Goal: Task Accomplishment & Management: Complete application form

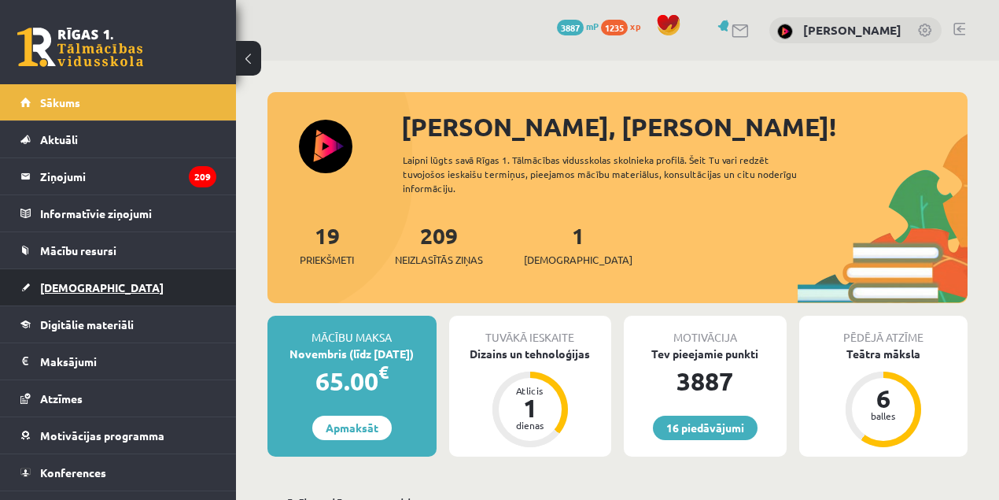
click at [71, 284] on span "[DEMOGRAPHIC_DATA]" at bounding box center [102, 287] width 124 height 14
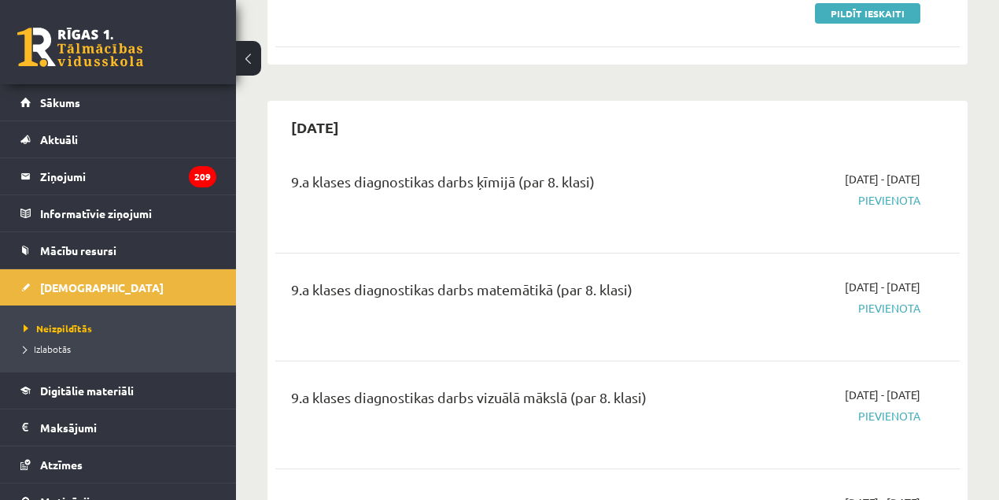
scroll to position [308, 0]
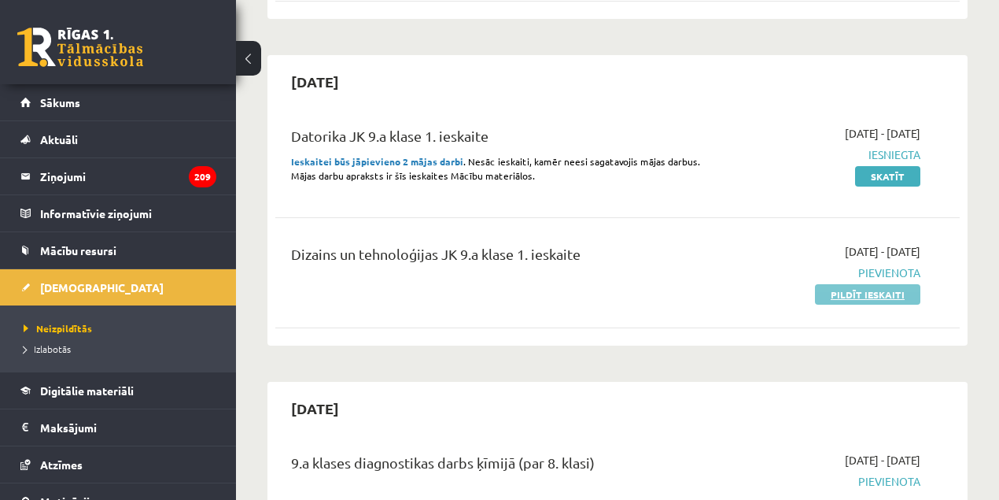
click at [873, 296] on link "Pildīt ieskaiti" at bounding box center [867, 294] width 105 height 20
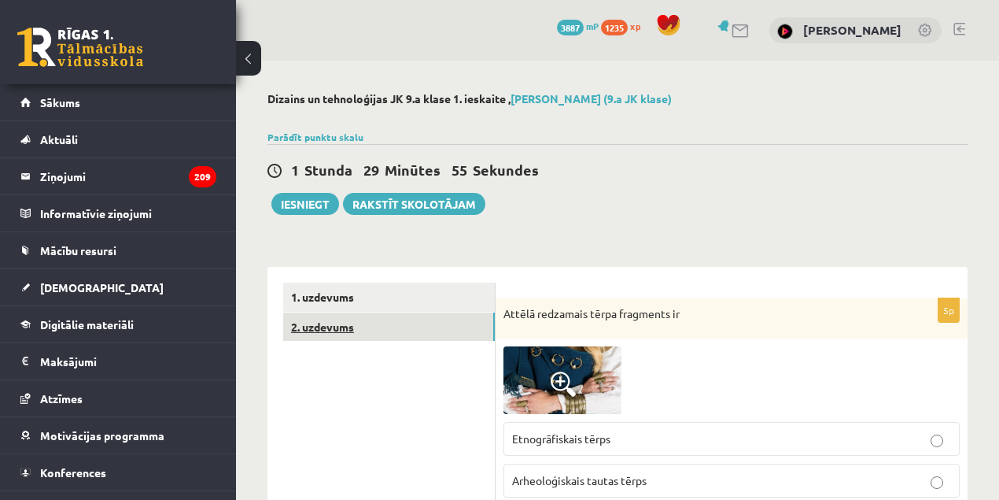
click at [349, 328] on link "2. uzdevums" at bounding box center [389, 326] width 212 height 29
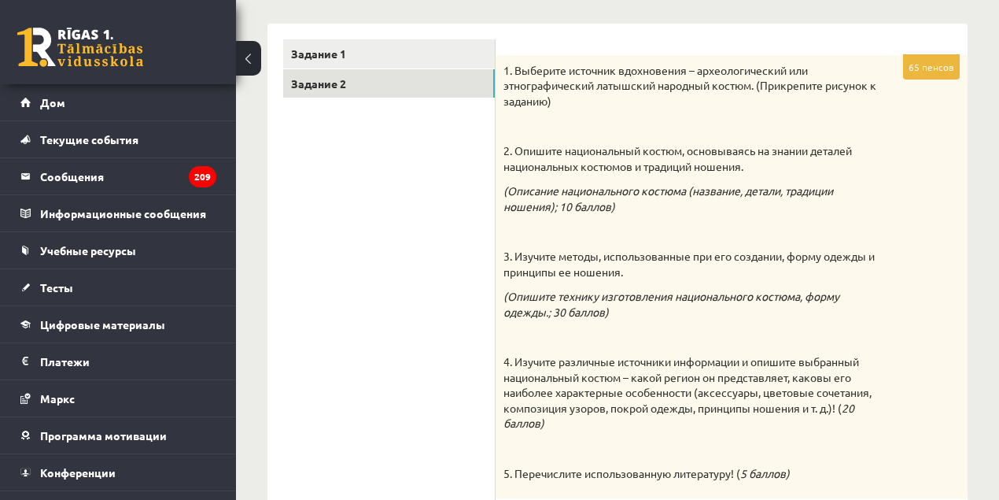
scroll to position [35, 0]
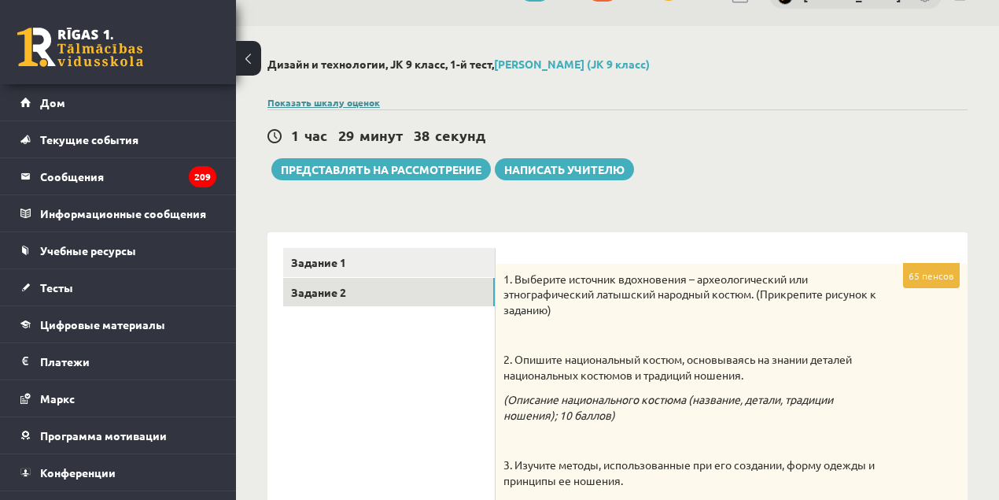
click at [321, 99] on font "Показать шкалу оценок" at bounding box center [324, 102] width 113 height 13
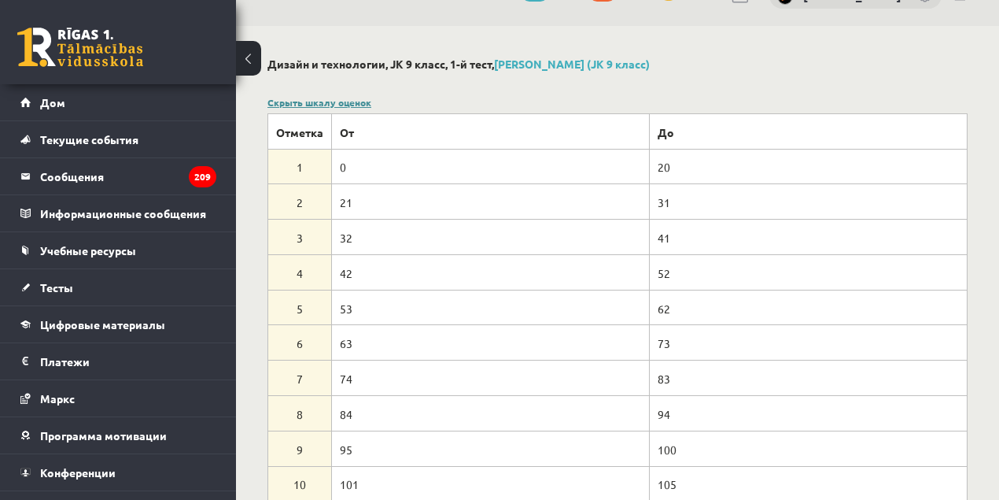
click at [320, 99] on font "Скрыть шкалу оценок" at bounding box center [320, 102] width 104 height 13
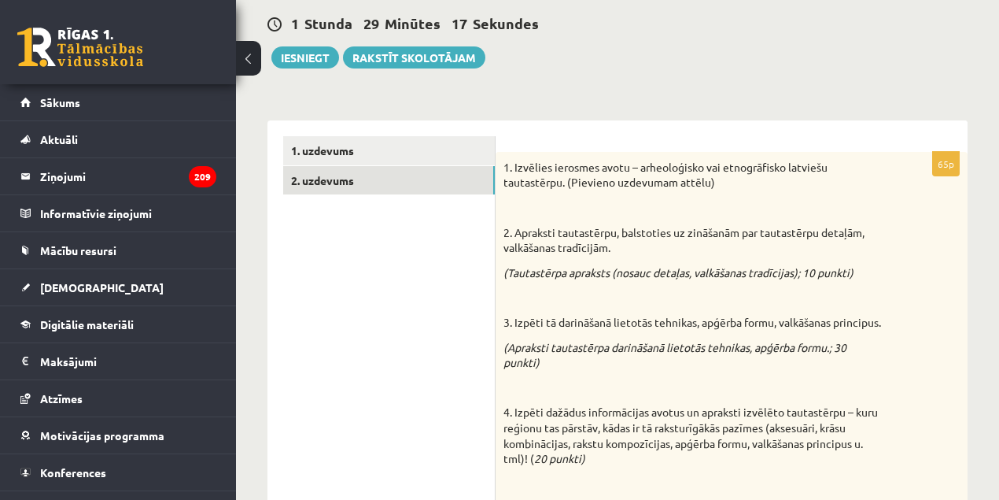
scroll to position [101, 0]
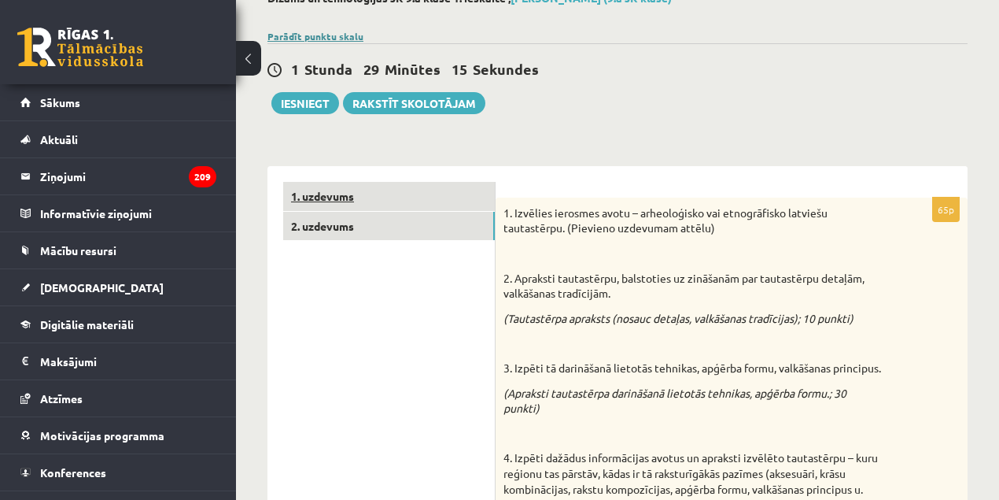
click at [379, 208] on link "1. uzdevums" at bounding box center [389, 196] width 212 height 29
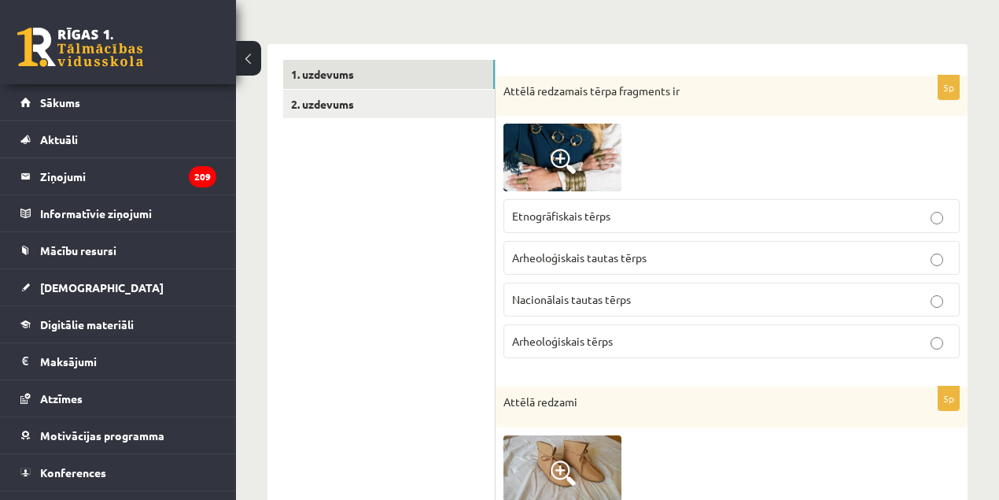
scroll to position [90, 0]
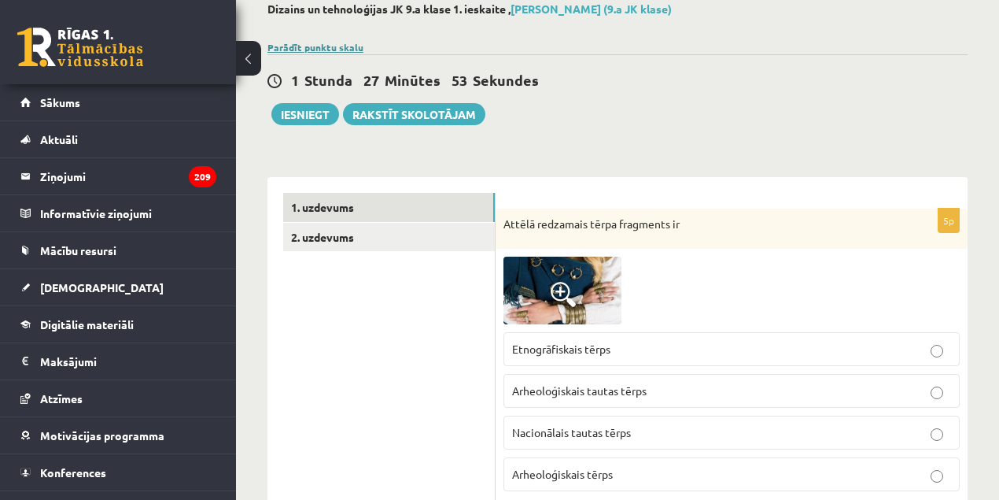
click at [334, 52] on div "Parādīt punktu skalu Atzīme No Līdz 1 0 20 2 21 31 3 32 41 4 42 52 5 53 62 6 63…" at bounding box center [618, 47] width 700 height 14
click at [324, 45] on link "Parādīt punktu skalu" at bounding box center [316, 47] width 96 height 13
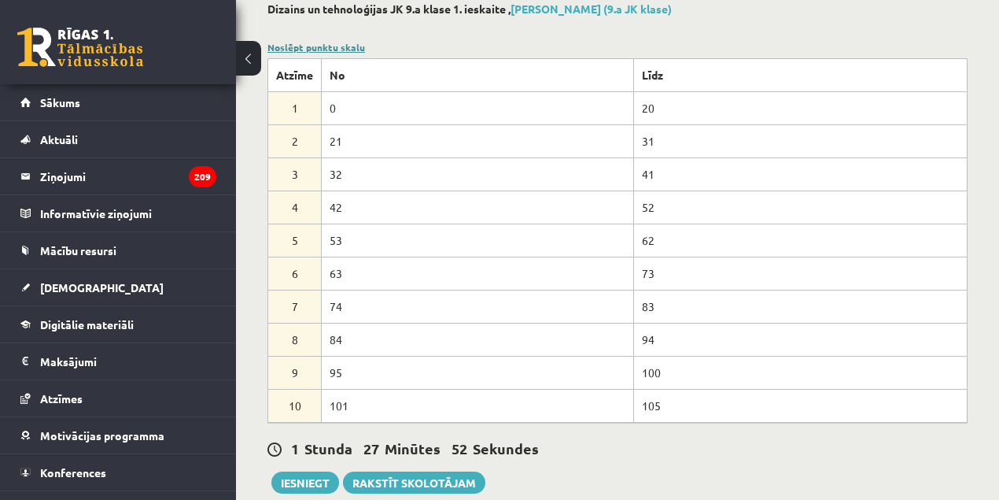
click at [324, 45] on link "Noslēpt punktu skalu" at bounding box center [317, 47] width 98 height 13
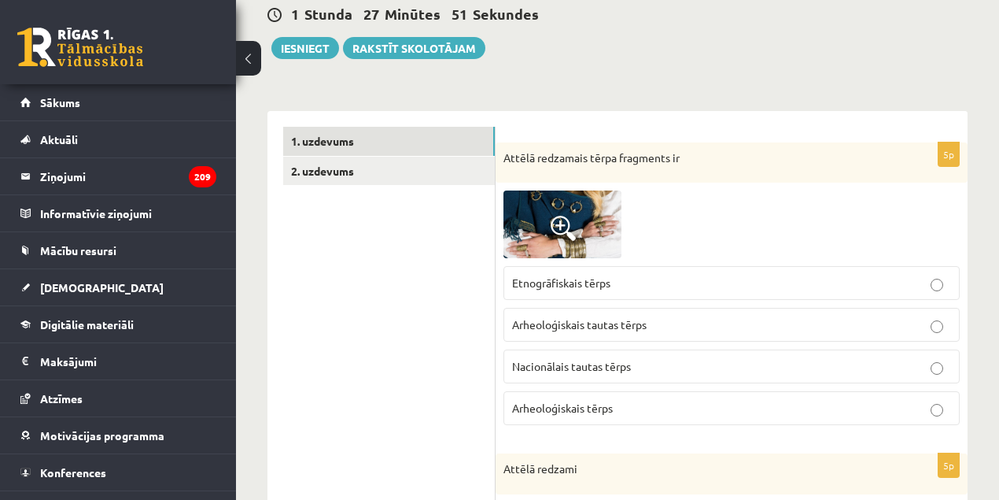
scroll to position [194, 0]
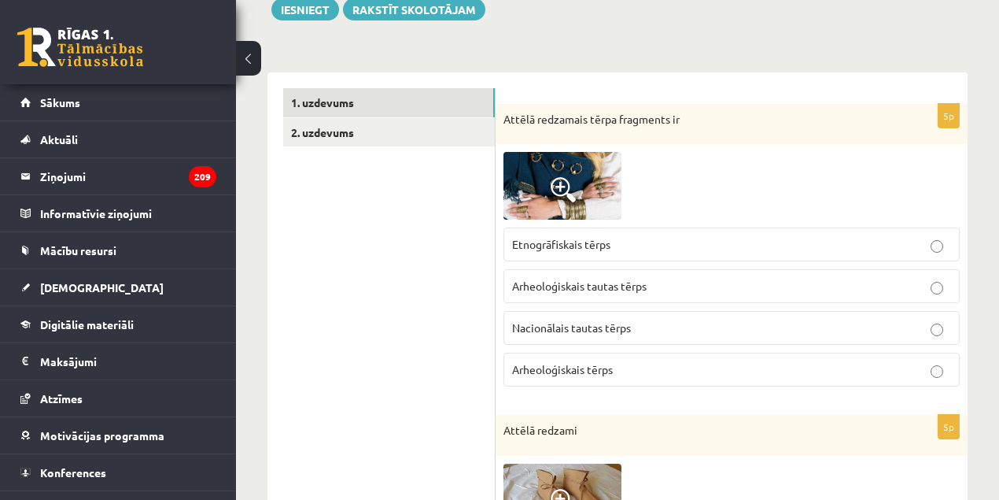
click at [576, 175] on img at bounding box center [563, 186] width 118 height 68
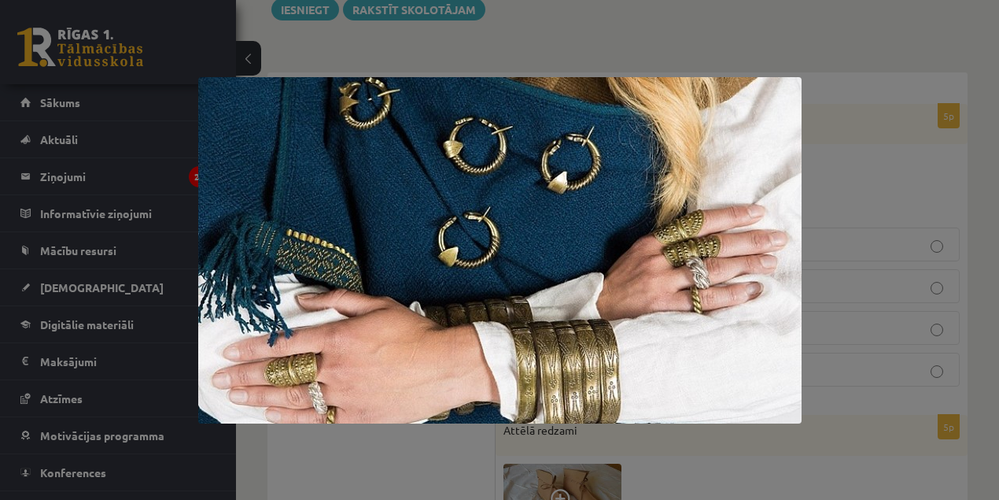
click at [815, 190] on div at bounding box center [499, 250] width 999 height 500
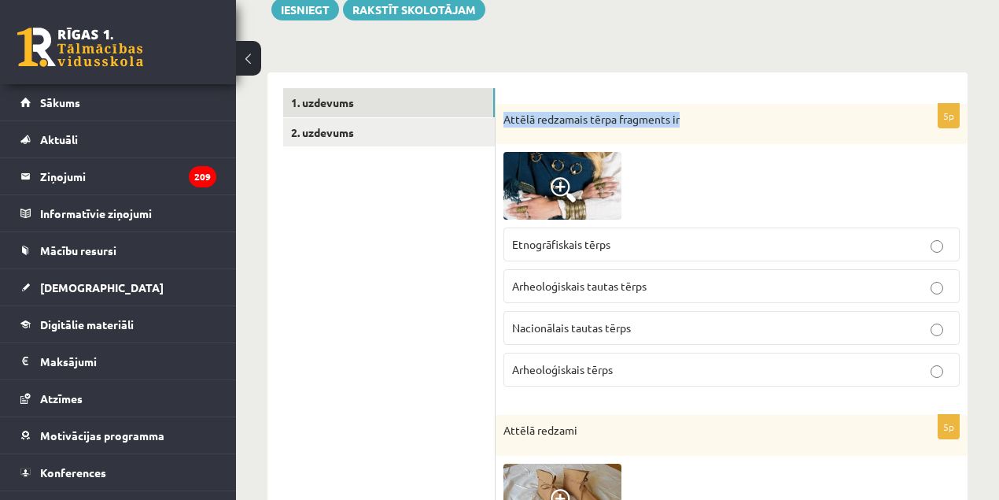
drag, startPoint x: 695, startPoint y: 124, endPoint x: 505, endPoint y: 121, distance: 189.6
click at [505, 122] on p "Attēlā redzamais tērpa fragments ir" at bounding box center [693, 120] width 378 height 16
copy p "Attēlā redzamais tērpa fragments ir"
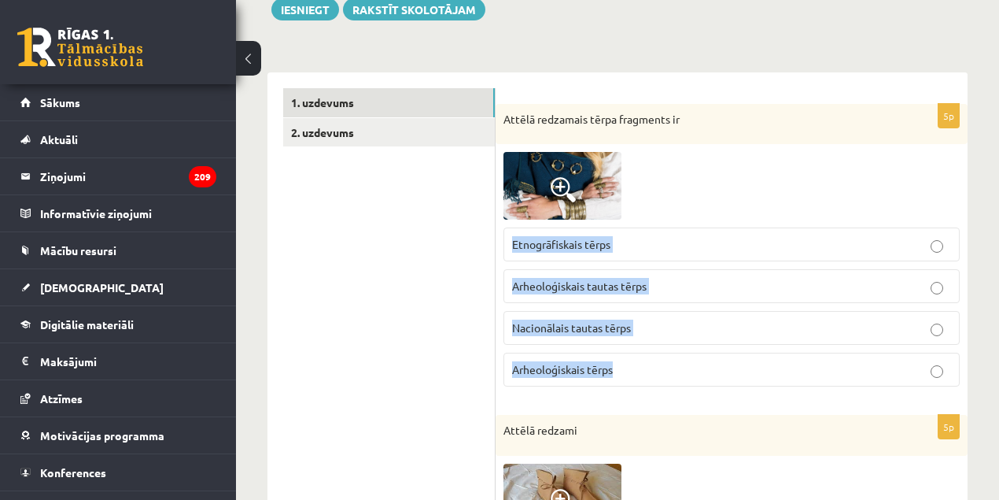
drag, startPoint x: 653, startPoint y: 375, endPoint x: 496, endPoint y: 245, distance: 203.4
click at [501, 248] on div "5p Attēlā redzamais tērpa fragments ir Etnogrāfiskais tērps Arheoloģiskais taut…" at bounding box center [732, 252] width 472 height 296
copy fieldset "Etnogrāfiskais tērps Arheoloģiskais tautas tērps Nacionālais tautas tērps Arheo…"
click at [574, 204] on img at bounding box center [563, 186] width 118 height 68
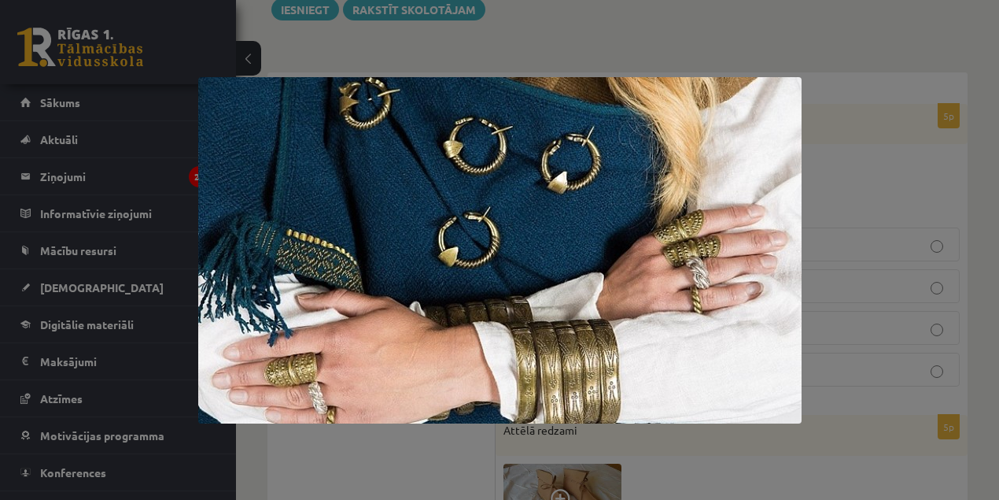
click at [531, 210] on img at bounding box center [499, 250] width 603 height 346
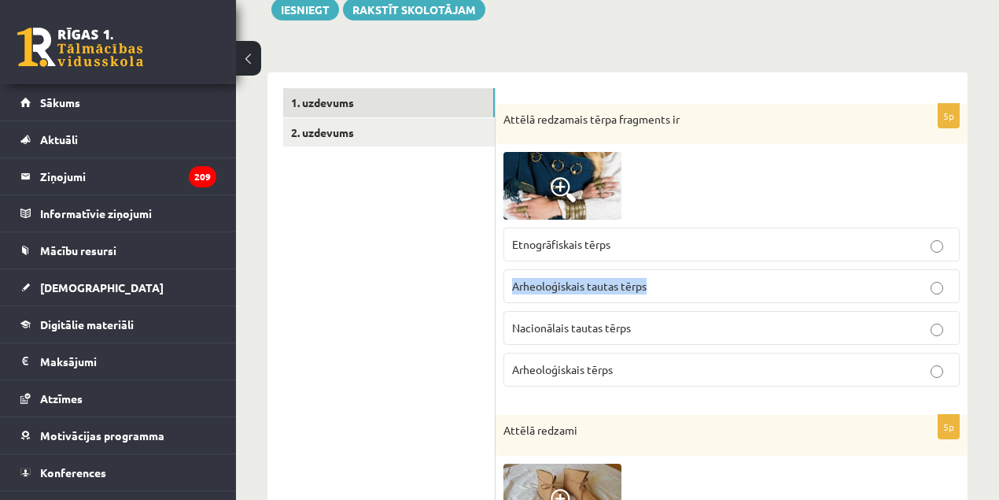
drag, startPoint x: 506, startPoint y: 287, endPoint x: 652, endPoint y: 290, distance: 146.4
click at [652, 290] on label "Arheoloģiskais tautas tērps" at bounding box center [732, 286] width 456 height 34
copy span "Arheoloģiskais tautas tērps"
click at [572, 186] on span at bounding box center [563, 189] width 25 height 25
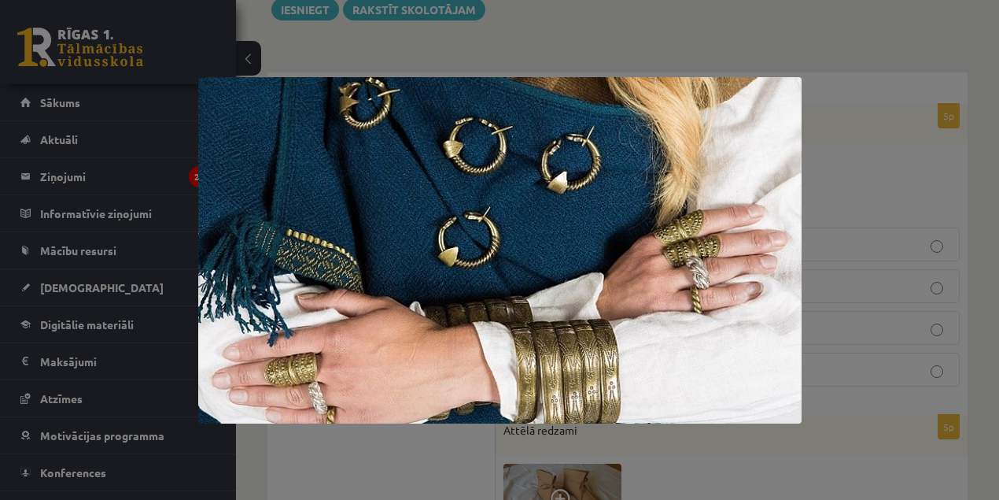
click at [386, 182] on img at bounding box center [499, 250] width 603 height 346
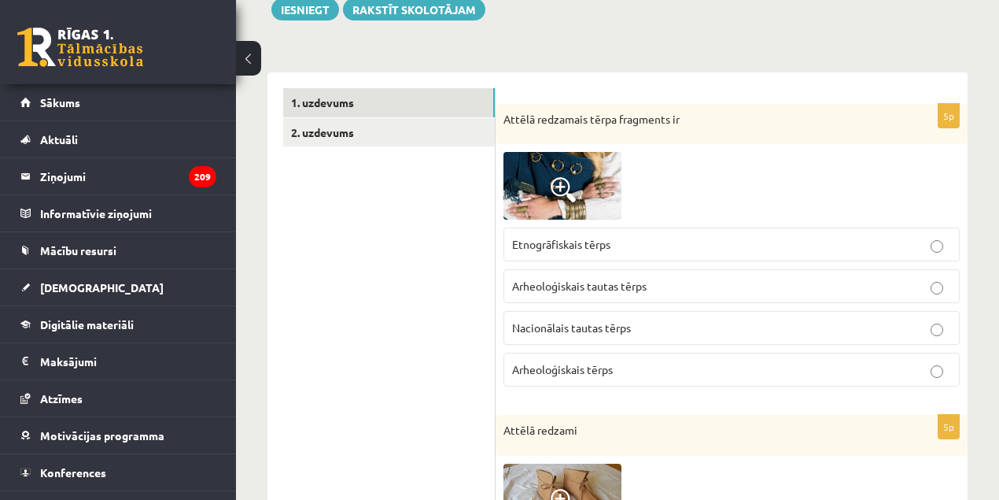
click at [551, 320] on span "Nacionālais tautas tērps" at bounding box center [571, 327] width 119 height 14
click at [563, 279] on span "Arheoloģiskais tautas tērps" at bounding box center [579, 286] width 135 height 14
click at [527, 376] on label "Arheoloģiskais tērps" at bounding box center [732, 369] width 456 height 34
drag, startPoint x: 522, startPoint y: 367, endPoint x: 614, endPoint y: 372, distance: 92.2
click at [614, 372] on label "Arheoloģiskais tērps" at bounding box center [732, 369] width 456 height 34
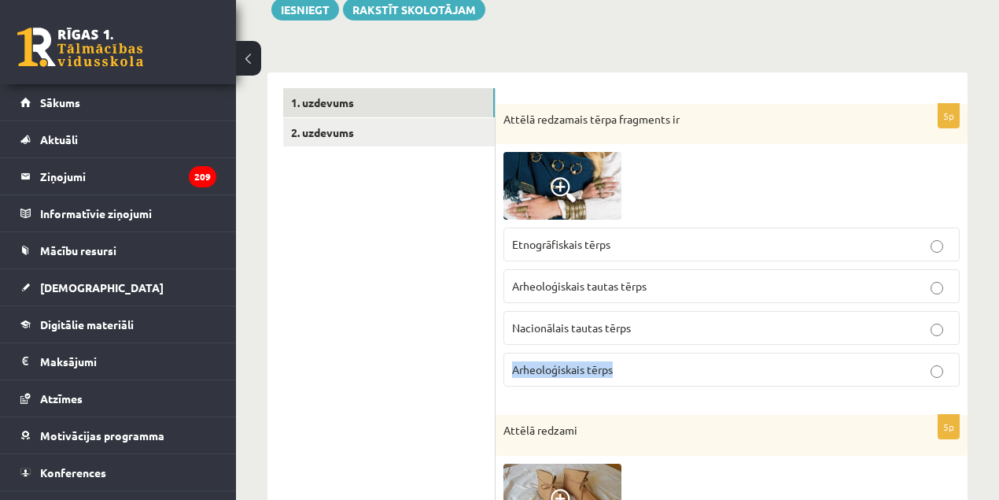
click at [527, 186] on img at bounding box center [563, 186] width 118 height 68
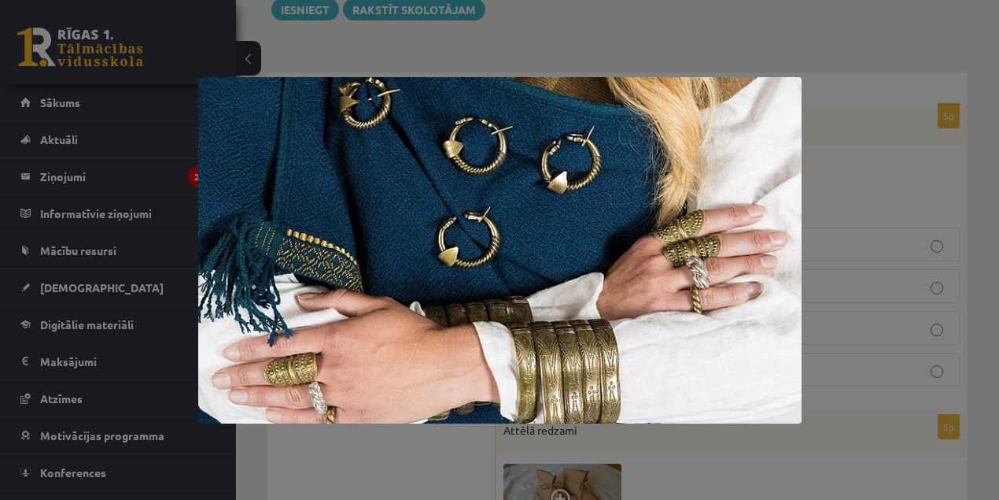
click at [524, 168] on img at bounding box center [499, 250] width 603 height 346
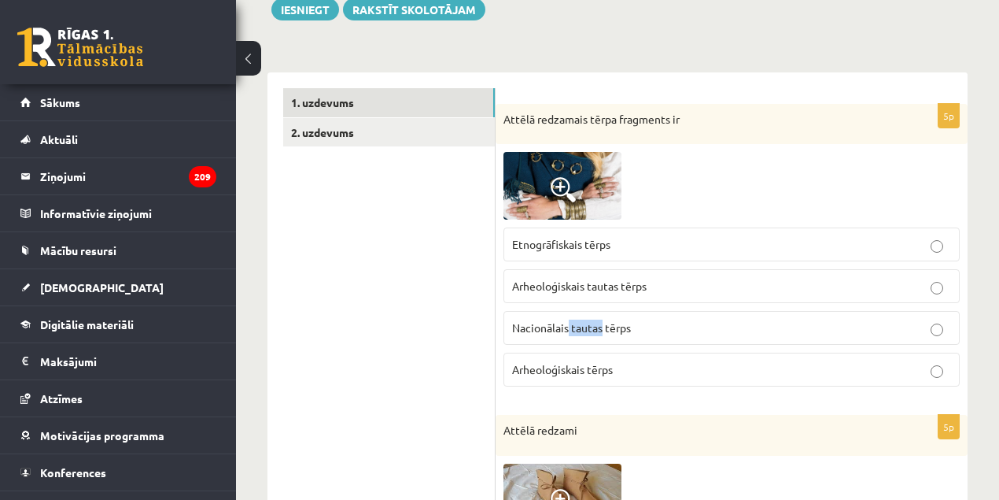
drag, startPoint x: 566, startPoint y: 327, endPoint x: 601, endPoint y: 329, distance: 34.7
click at [601, 329] on span "Nacionālais tautas tērps" at bounding box center [571, 327] width 119 height 14
copy span "tautas"
drag, startPoint x: 497, startPoint y: 286, endPoint x: 658, endPoint y: 280, distance: 160.6
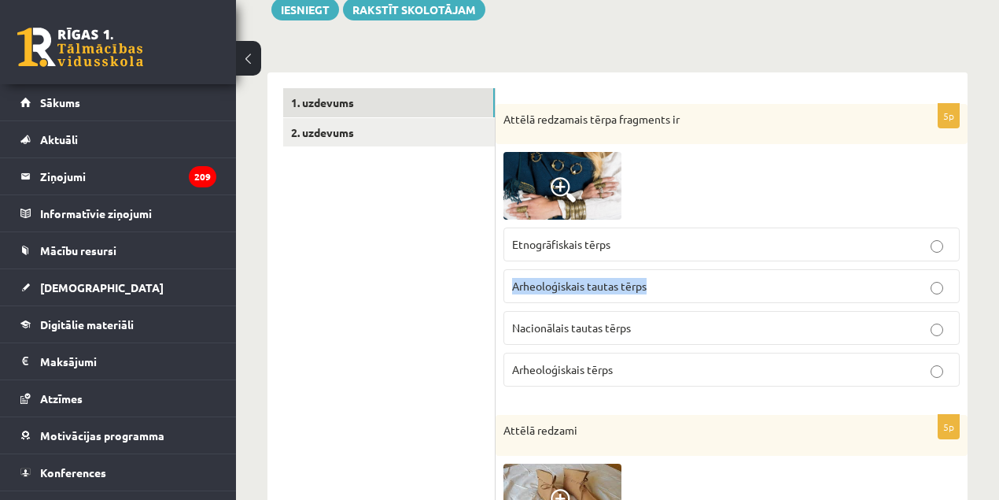
click at [658, 280] on div "5p Attēlā redzamais tērpa fragments ir Etnogrāfiskais tērps Arheoloģiskais taut…" at bounding box center [732, 252] width 472 height 296
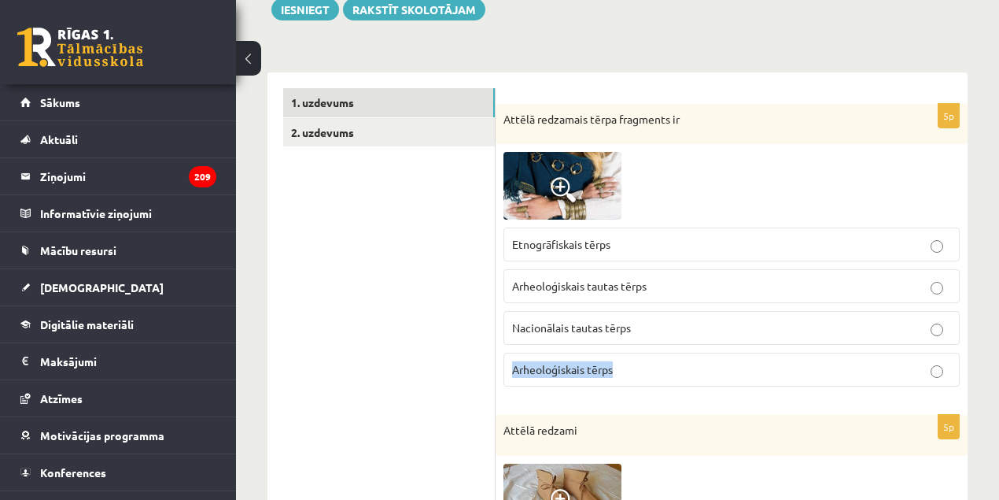
drag, startPoint x: 519, startPoint y: 360, endPoint x: 620, endPoint y: 365, distance: 100.8
click at [620, 365] on label "Arheoloģiskais tērps" at bounding box center [732, 369] width 456 height 34
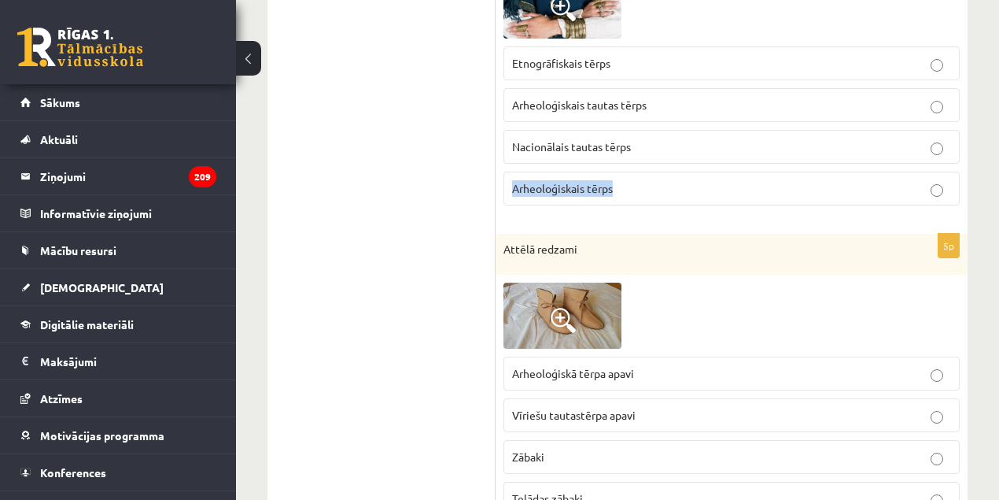
scroll to position [458, 0]
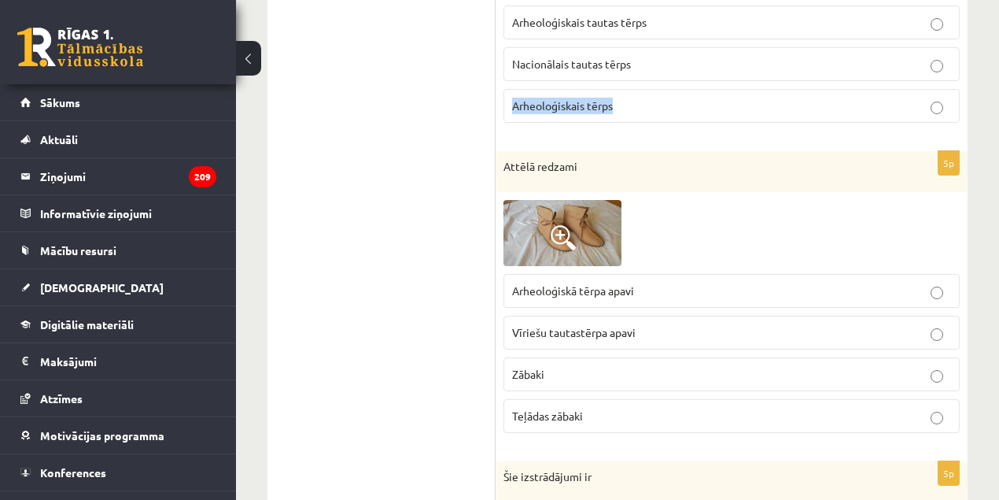
click at [528, 220] on img at bounding box center [563, 233] width 118 height 66
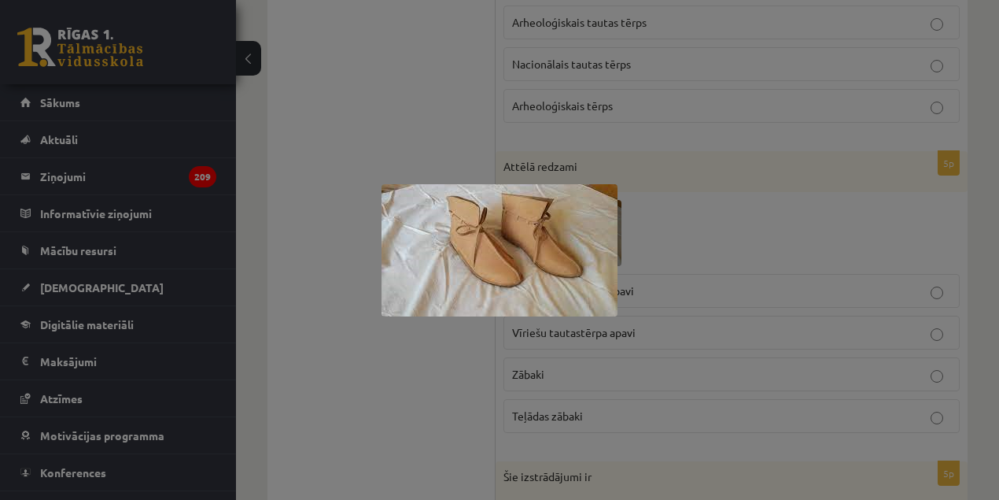
click at [636, 242] on div at bounding box center [499, 250] width 999 height 500
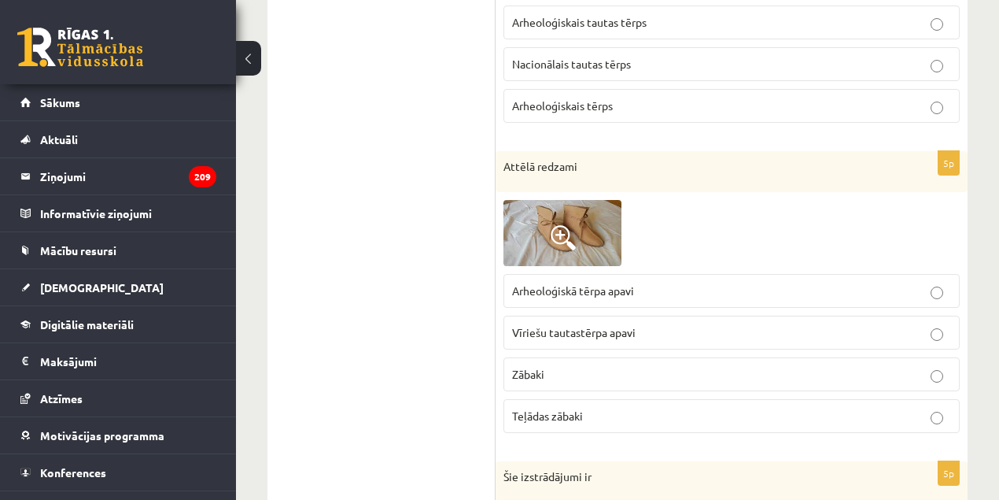
drag, startPoint x: 349, startPoint y: 381, endPoint x: 604, endPoint y: 419, distance: 257.7
click at [604, 419] on p "Teļādas zābaki" at bounding box center [731, 416] width 439 height 17
drag, startPoint x: 518, startPoint y: 398, endPoint x: 546, endPoint y: 409, distance: 29.7
click at [546, 409] on label "Teļādas zābaki" at bounding box center [732, 416] width 456 height 34
click at [541, 412] on span "Teļādas zābaki" at bounding box center [547, 415] width 71 height 14
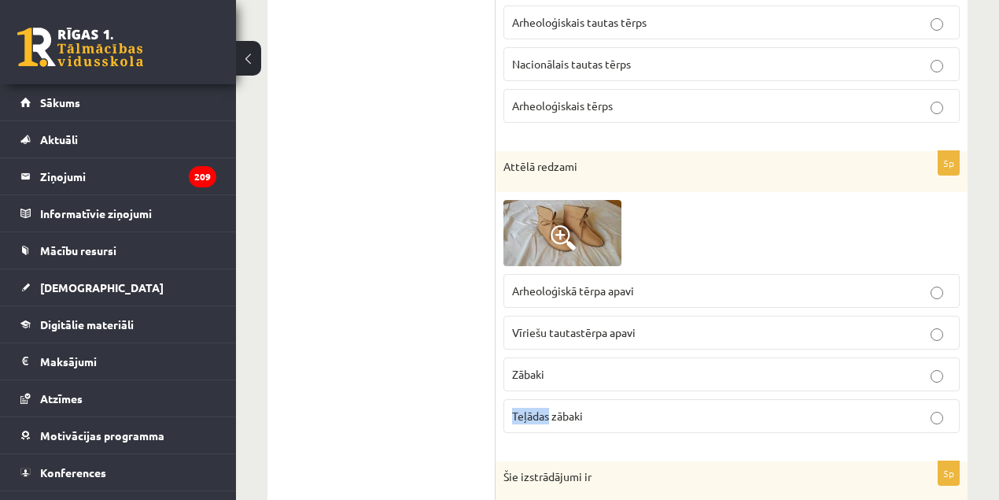
drag, startPoint x: 510, startPoint y: 410, endPoint x: 548, endPoint y: 416, distance: 39.1
click at [548, 416] on div "5p Attēlā redzami Arheoloģiskā tērpa apavi Vīriešu tautastērpa apavi [GEOGRAPHI…" at bounding box center [732, 298] width 472 height 294
copy span "Teļādas"
drag, startPoint x: 563, startPoint y: 227, endPoint x: 549, endPoint y: 264, distance: 40.3
click at [550, 266] on fieldset "Arheoloģiskā tērpa apavi Vīriešu tautastērpa apavi [GEOGRAPHIC_DATA] Teļādas zā…" at bounding box center [732, 352] width 456 height 172
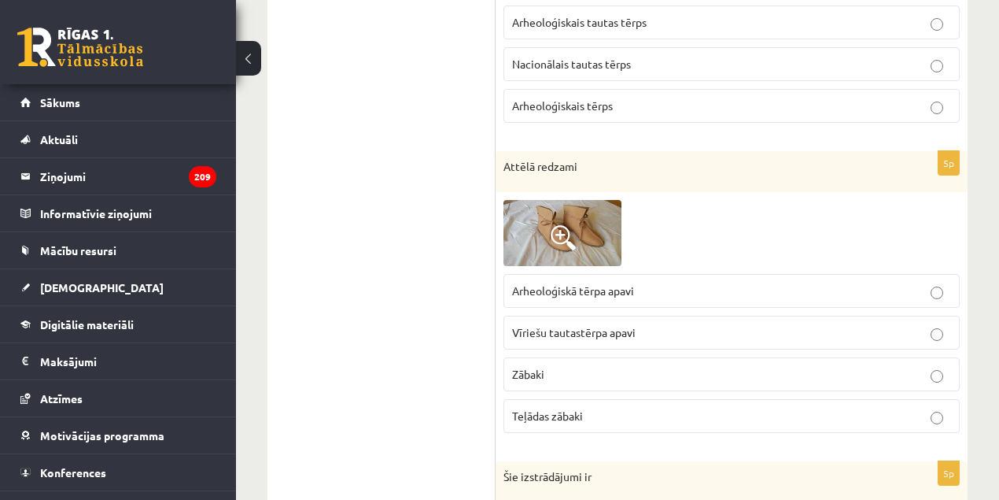
click at [563, 230] on span at bounding box center [563, 237] width 25 height 25
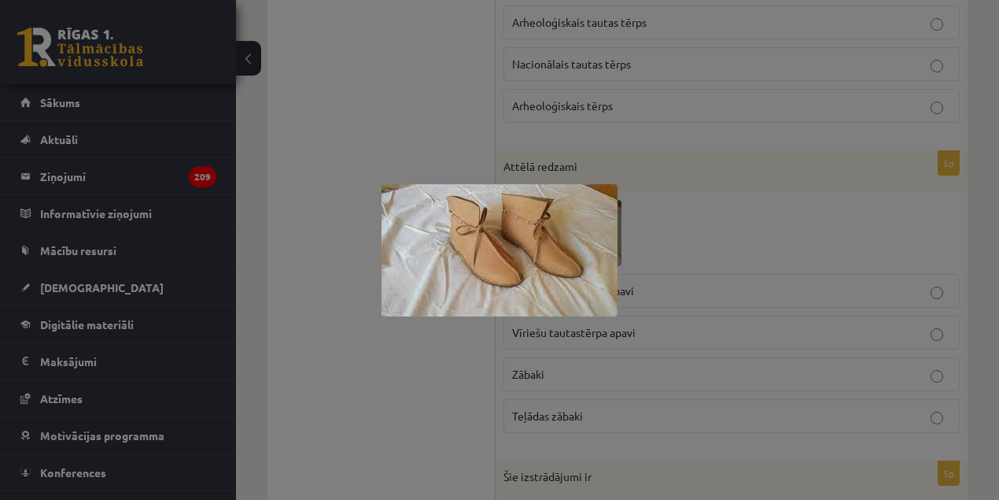
click at [421, 356] on div at bounding box center [499, 250] width 999 height 500
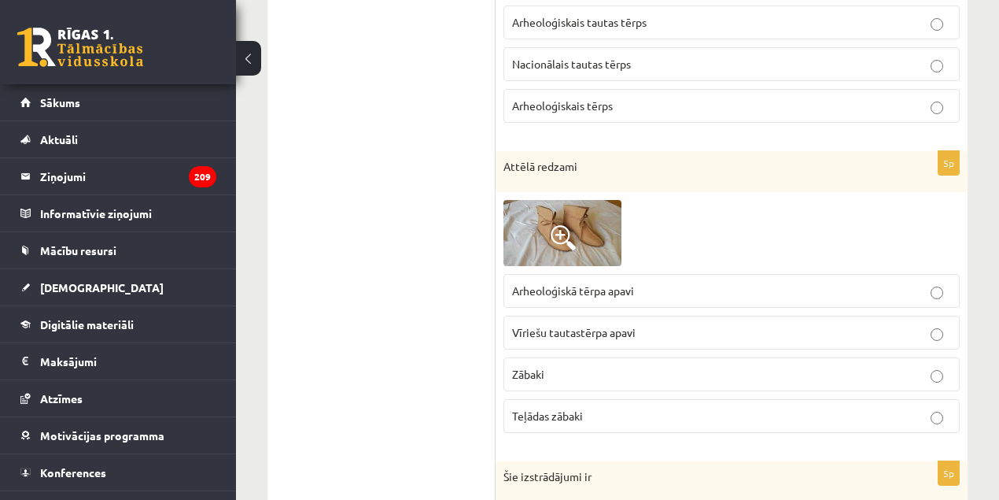
click at [526, 286] on span "Arheoloģiskā tērpa apavi" at bounding box center [573, 290] width 122 height 14
drag, startPoint x: 640, startPoint y: 293, endPoint x: 612, endPoint y: 292, distance: 27.5
click at [611, 292] on p "Arheoloģiskā tērpa apavi" at bounding box center [731, 290] width 439 height 17
copy span "apavi"
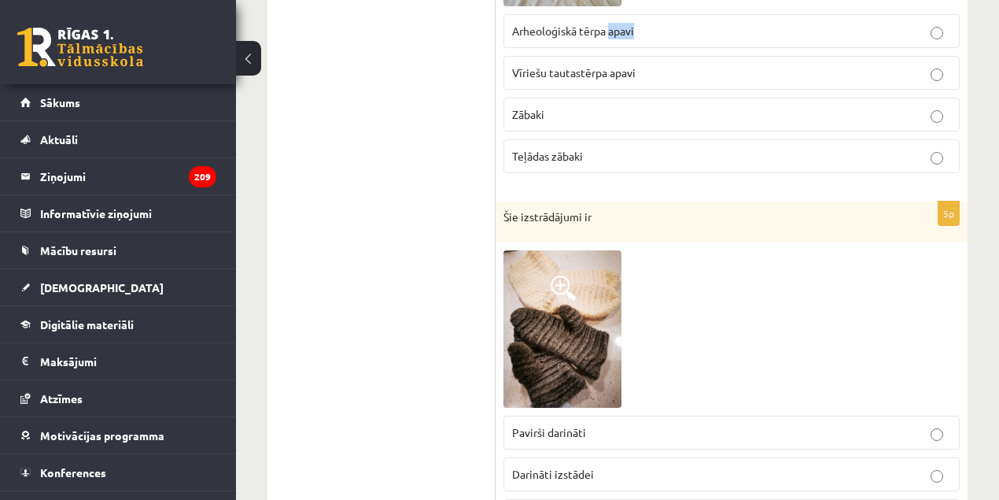
scroll to position [775, 0]
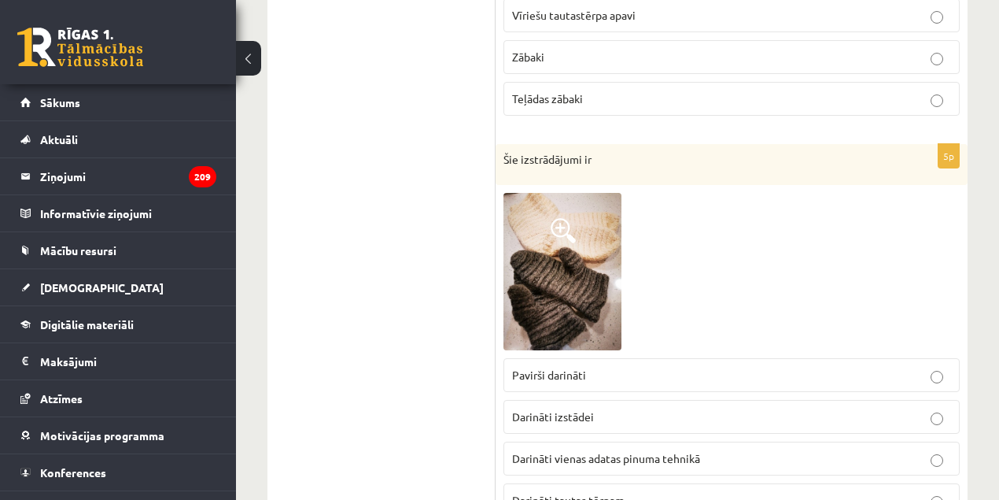
click at [577, 237] on img at bounding box center [563, 271] width 118 height 157
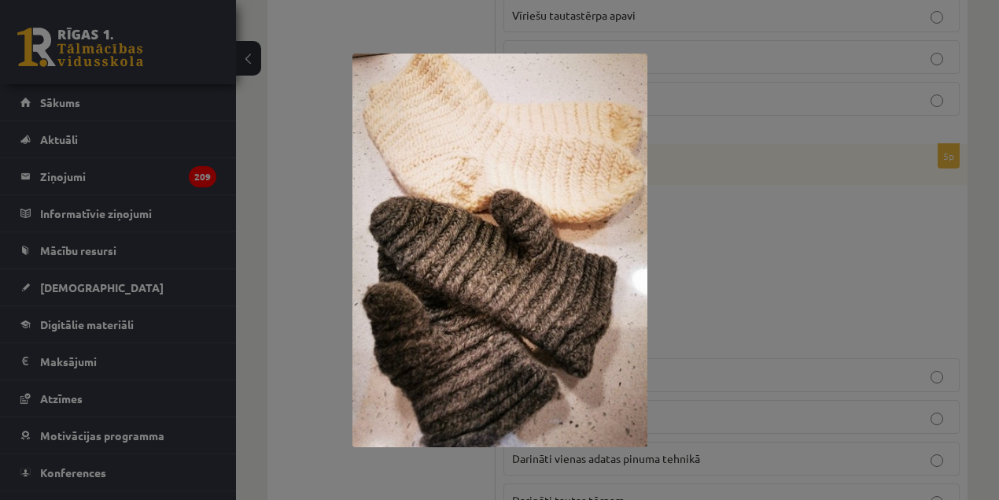
click at [356, 231] on img at bounding box center [499, 250] width 295 height 393
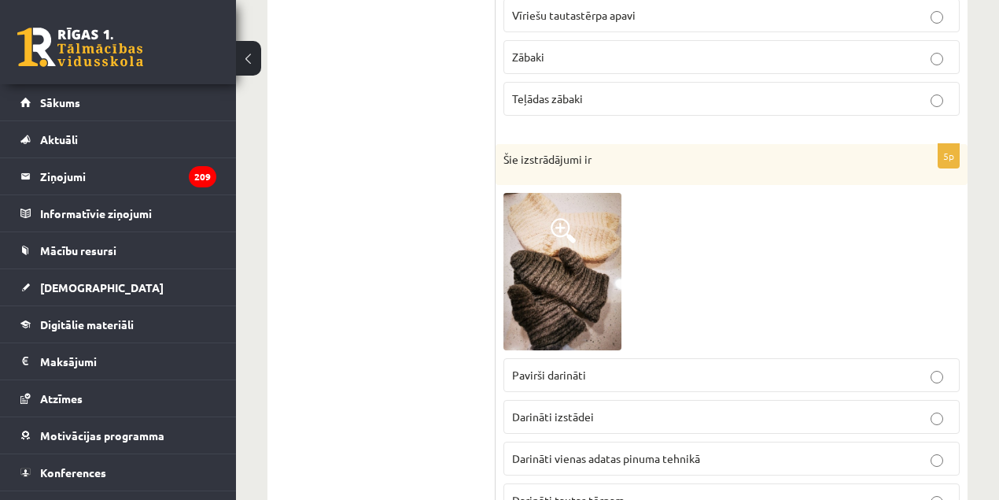
click at [563, 279] on img at bounding box center [563, 271] width 118 height 157
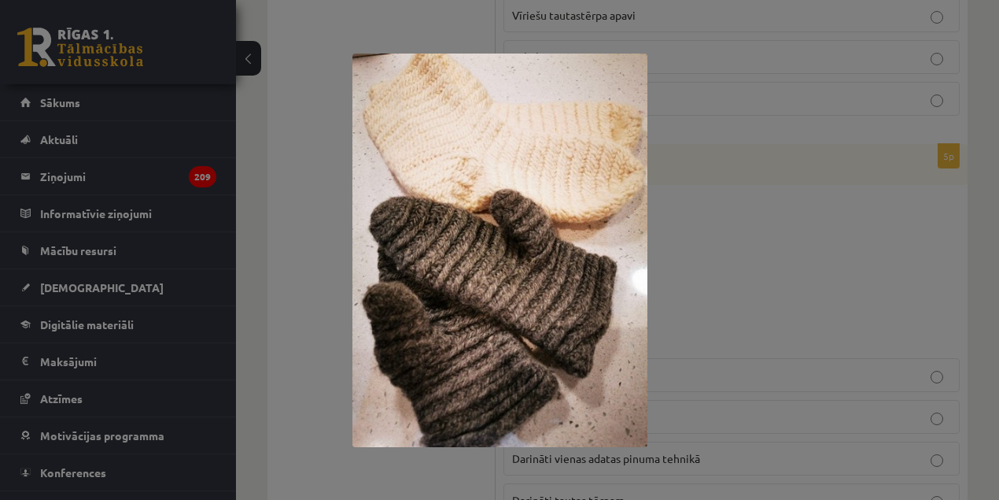
click at [553, 286] on img at bounding box center [499, 250] width 295 height 393
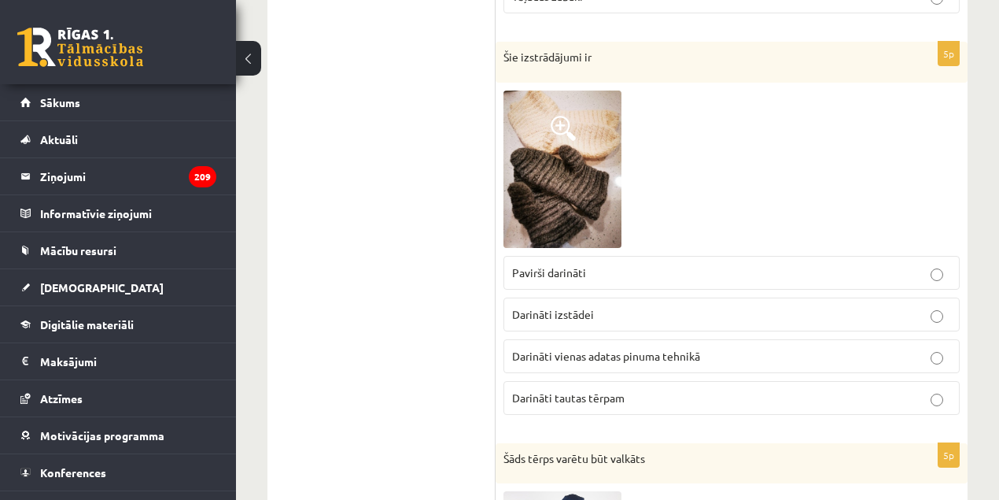
scroll to position [880, 0]
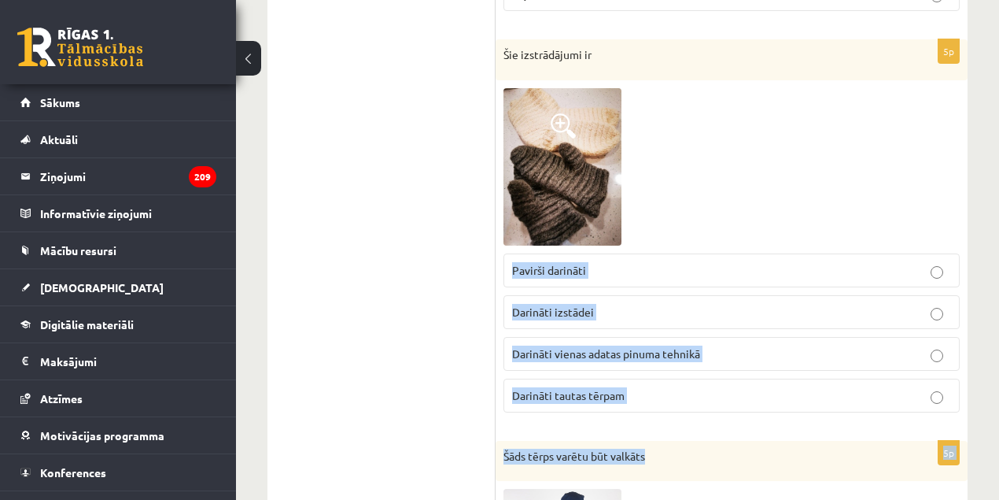
drag, startPoint x: 610, startPoint y: 348, endPoint x: 674, endPoint y: 419, distance: 95.8
copy form "Pavirši darināti Darināti izstādei Darināti vienas adatas pinuma tehnikā Darinā…"
drag, startPoint x: 504, startPoint y: 256, endPoint x: 633, endPoint y: 387, distance: 183.0
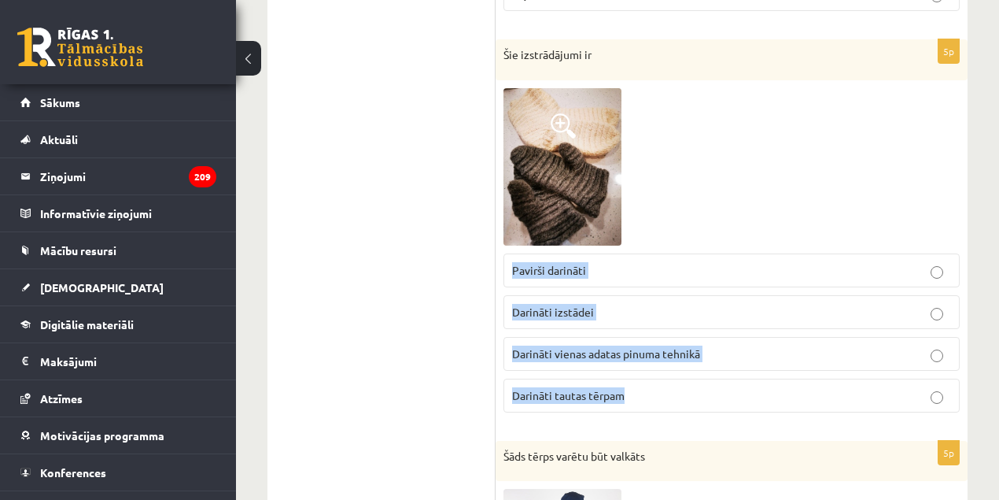
click at [633, 387] on fieldset "Pavirši darināti Darināti izstādei Darināti vienas adatas pinuma tehnikā Darinā…" at bounding box center [732, 331] width 456 height 172
copy fieldset "Pavirši darināti Darināti izstādei Darināti vienas adatas pinuma tehnikā Darinā…"
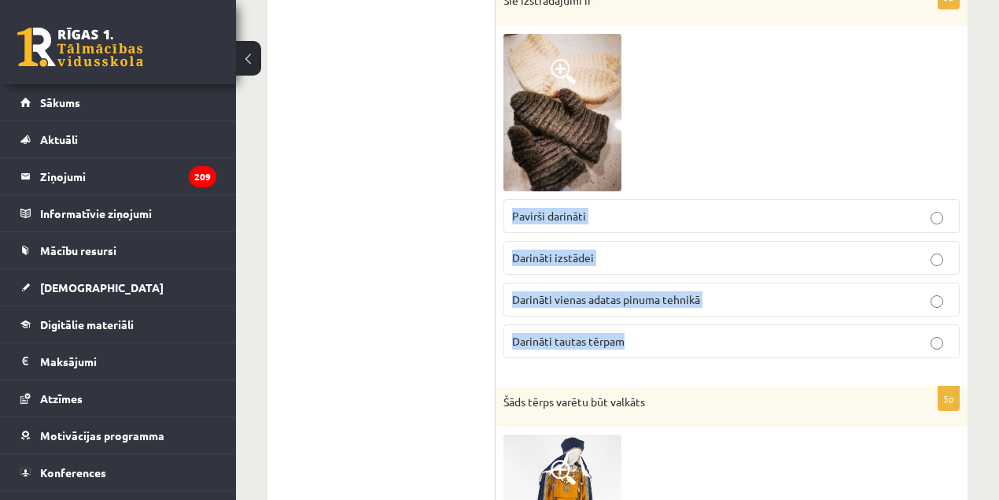
scroll to position [928, 0]
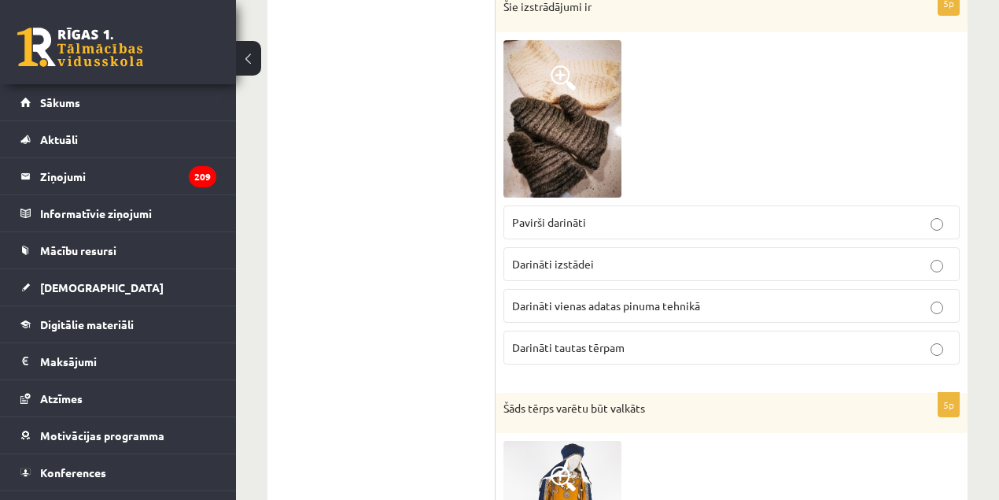
click at [500, 148] on div "5p Šie izstrādājumi ir Pavirši darināti Darināti izstādei Darināti vienas adata…" at bounding box center [732, 184] width 472 height 386
click at [504, 137] on img at bounding box center [563, 118] width 118 height 157
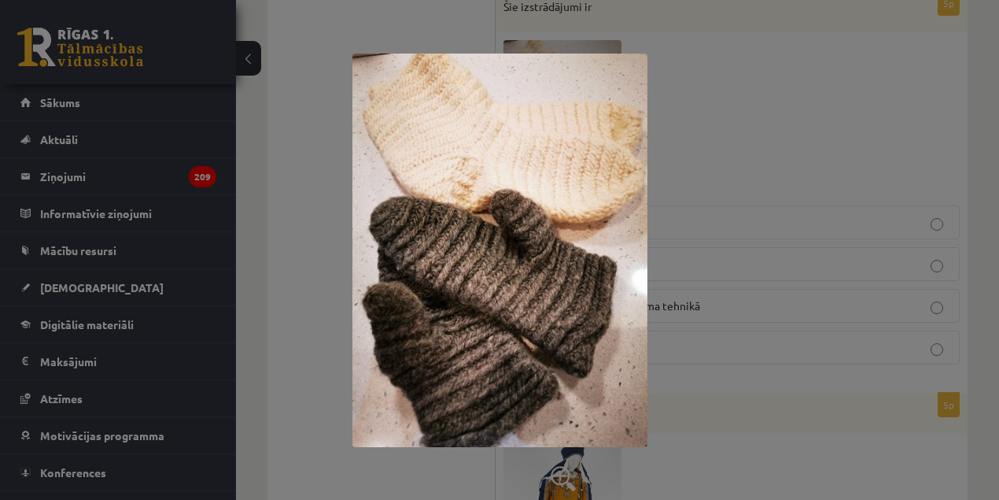
click at [529, 203] on img at bounding box center [499, 250] width 295 height 393
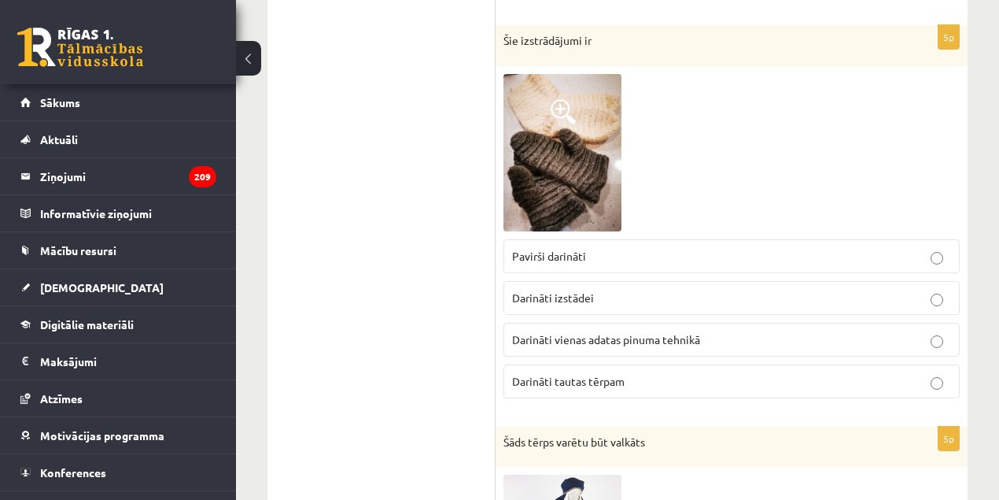
scroll to position [875, 0]
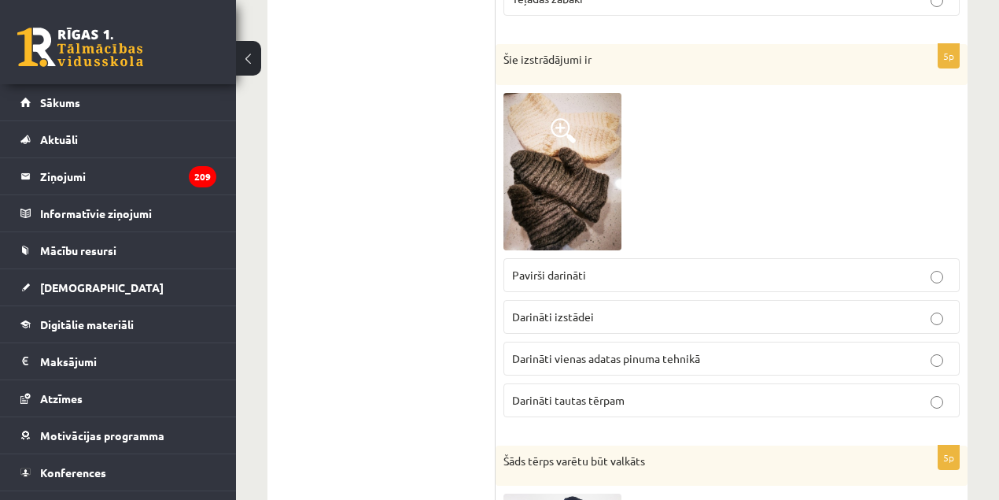
drag, startPoint x: 595, startPoint y: 50, endPoint x: 489, endPoint y: 46, distance: 105.5
copy div "5p Attēlā redzamais tērpa fragments ir Etnogrāfiskais tērps Arheoloģiskais taut…"
click at [626, 69] on div "Šie izstrādājumi ir" at bounding box center [732, 64] width 472 height 41
drag, startPoint x: 581, startPoint y: 59, endPoint x: 507, endPoint y: 59, distance: 74.0
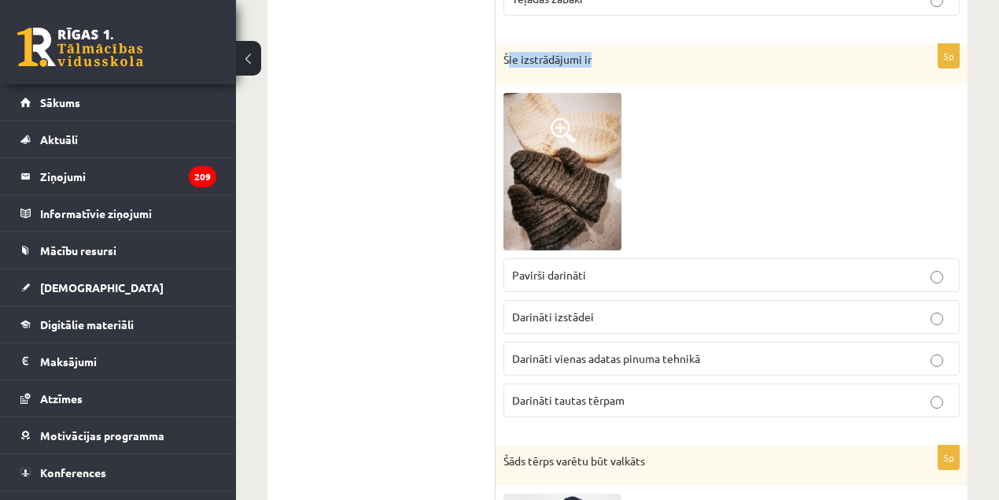
click at [507, 59] on div "Šie izstrādājumi ir" at bounding box center [732, 64] width 472 height 41
drag, startPoint x: 504, startPoint y: 56, endPoint x: 625, endPoint y: 64, distance: 121.4
click at [625, 64] on div "Šie izstrādājumi ir" at bounding box center [732, 64] width 472 height 41
copy p "Šie izstrādājumi ir"
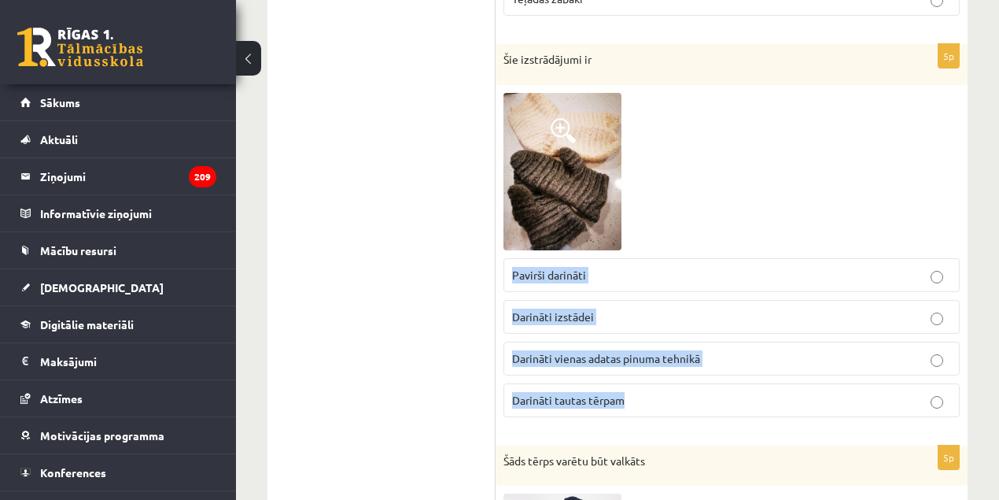
drag, startPoint x: 702, startPoint y: 393, endPoint x: 504, endPoint y: 258, distance: 239.4
click at [504, 258] on fieldset "Pavirši darināti Darināti izstādei Darināti vienas adatas pinuma tehnikā Darinā…" at bounding box center [732, 336] width 456 height 172
click at [576, 393] on span "Darināti tautas tērpam" at bounding box center [568, 400] width 113 height 14
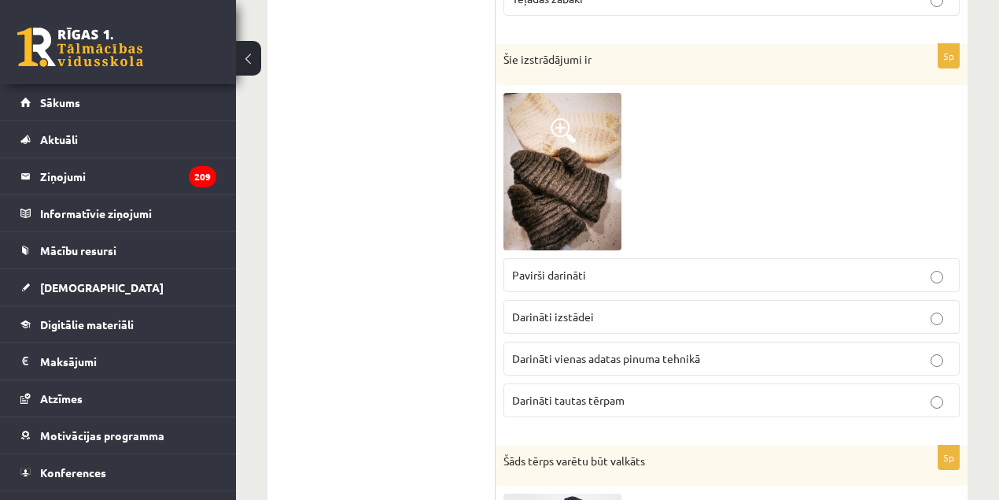
click at [574, 363] on label "Darināti vienas adatas pinuma tehnikā" at bounding box center [732, 358] width 456 height 34
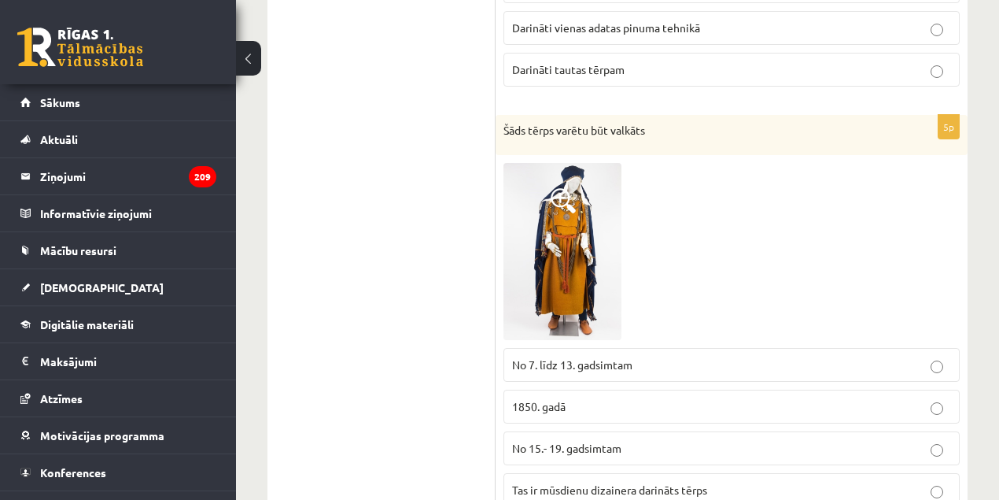
scroll to position [1224, 0]
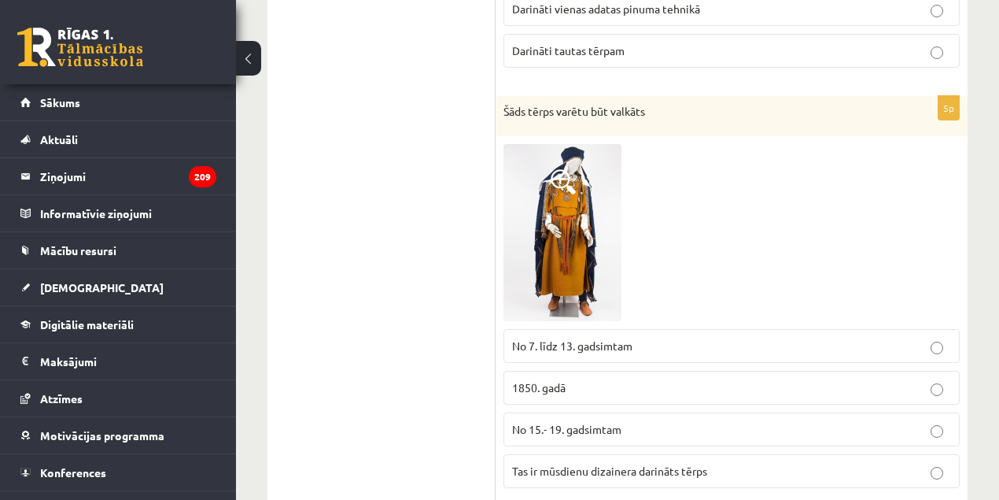
click at [615, 220] on img at bounding box center [563, 232] width 118 height 177
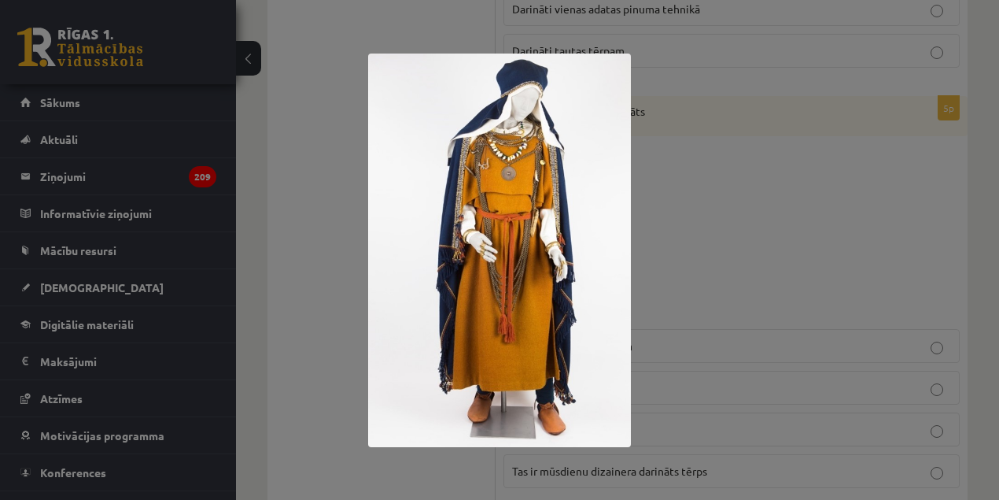
click at [250, 88] on div at bounding box center [499, 250] width 999 height 500
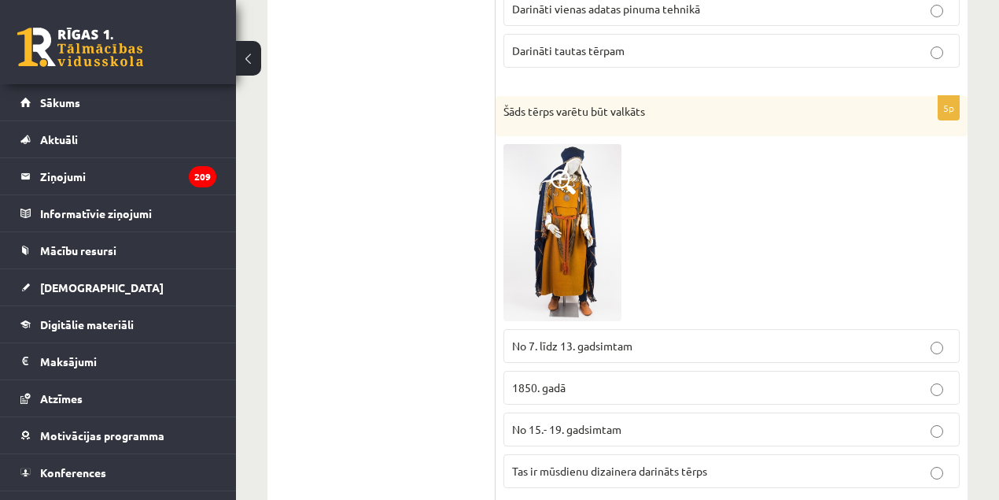
click at [584, 338] on span "No 7. līdz 13. gadsimtam" at bounding box center [572, 345] width 120 height 14
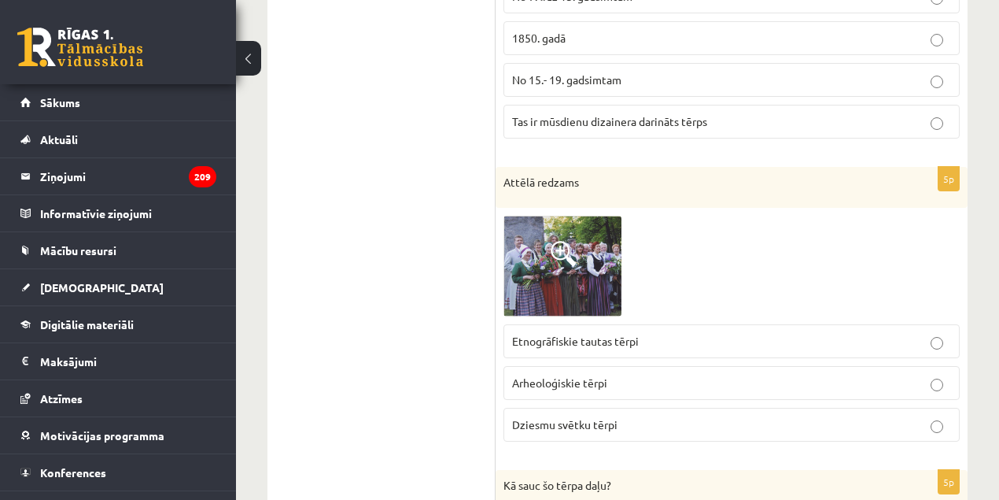
scroll to position [1577, 0]
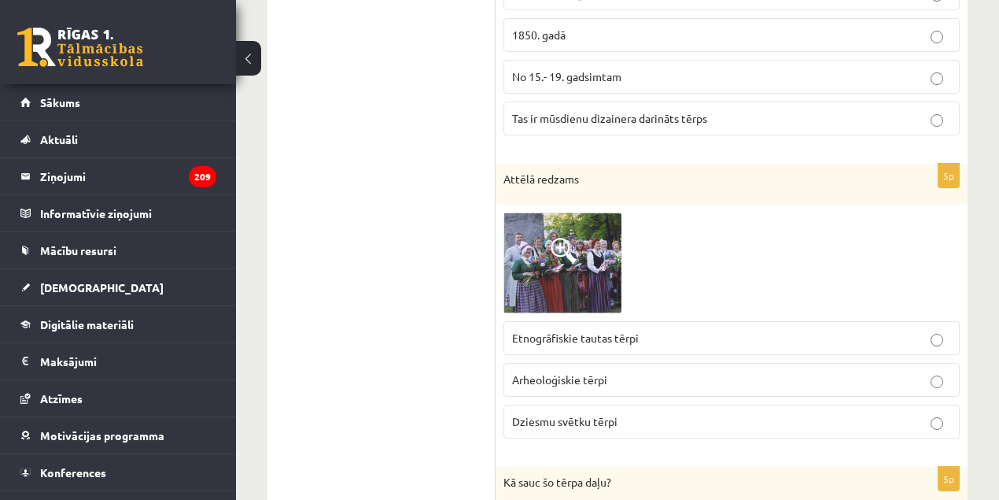
click at [568, 245] on span at bounding box center [563, 250] width 25 height 25
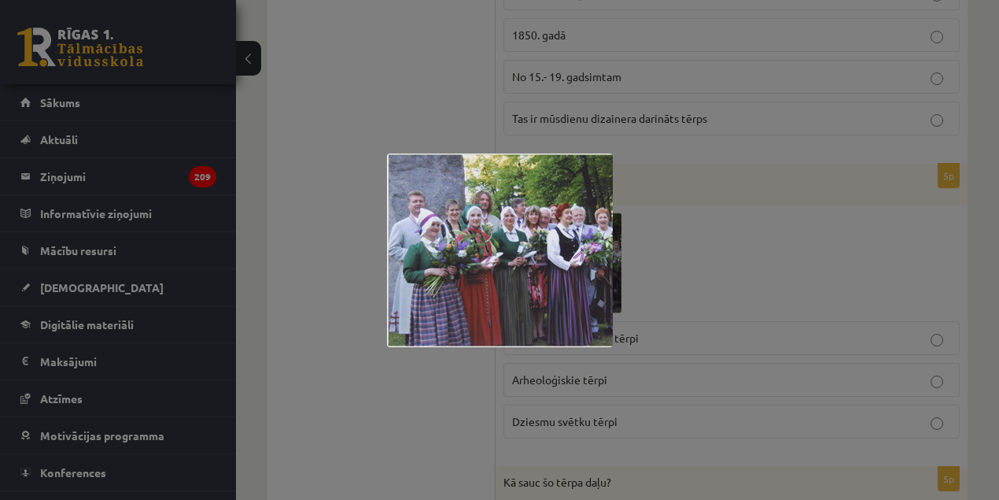
click at [307, 315] on div at bounding box center [499, 250] width 999 height 500
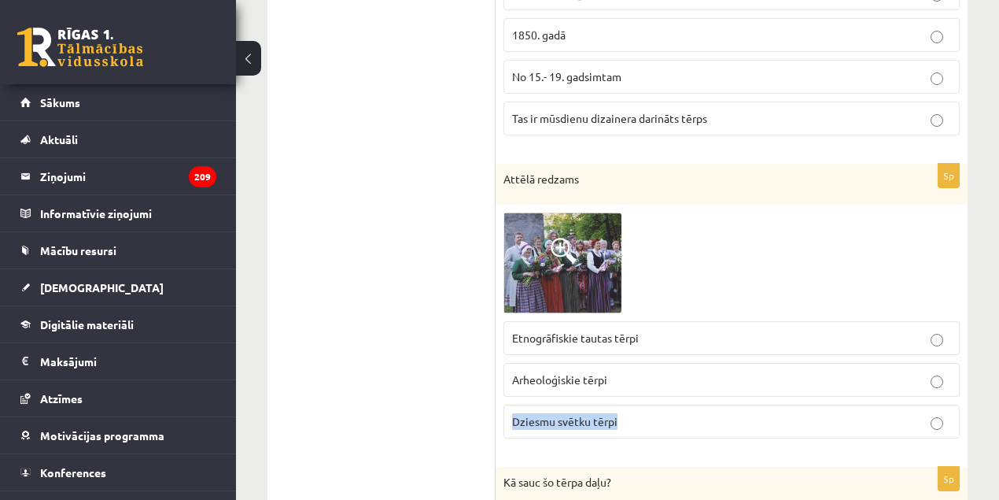
drag, startPoint x: 607, startPoint y: 411, endPoint x: 633, endPoint y: 411, distance: 26.0
click at [633, 411] on label "Dziesmu svētku tērpi" at bounding box center [732, 421] width 456 height 34
click at [573, 249] on span at bounding box center [563, 250] width 25 height 25
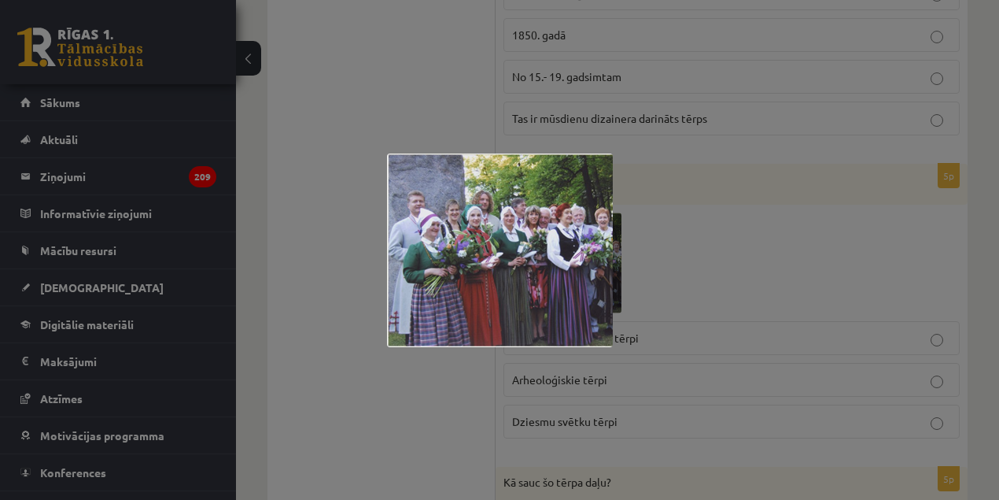
click at [625, 434] on div at bounding box center [499, 250] width 999 height 500
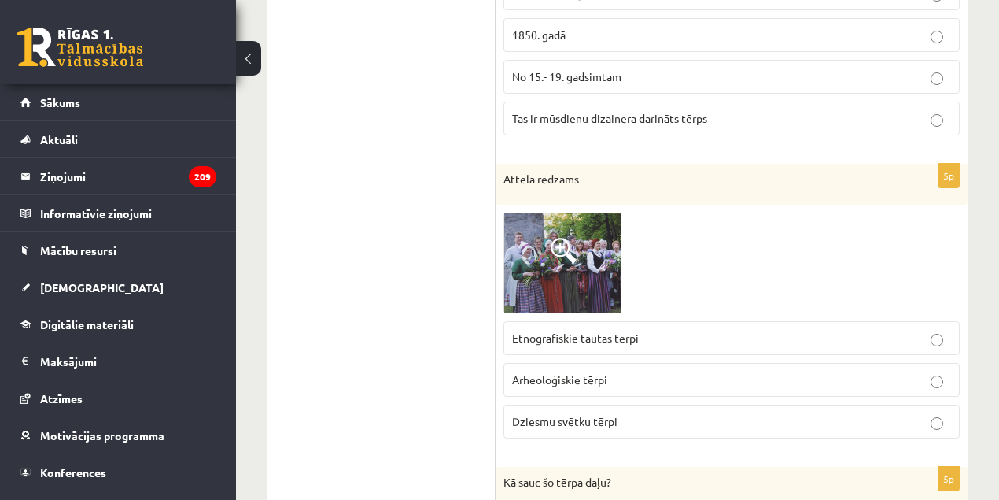
click at [571, 414] on span "Dziesmu svētku tērpi" at bounding box center [564, 421] width 105 height 14
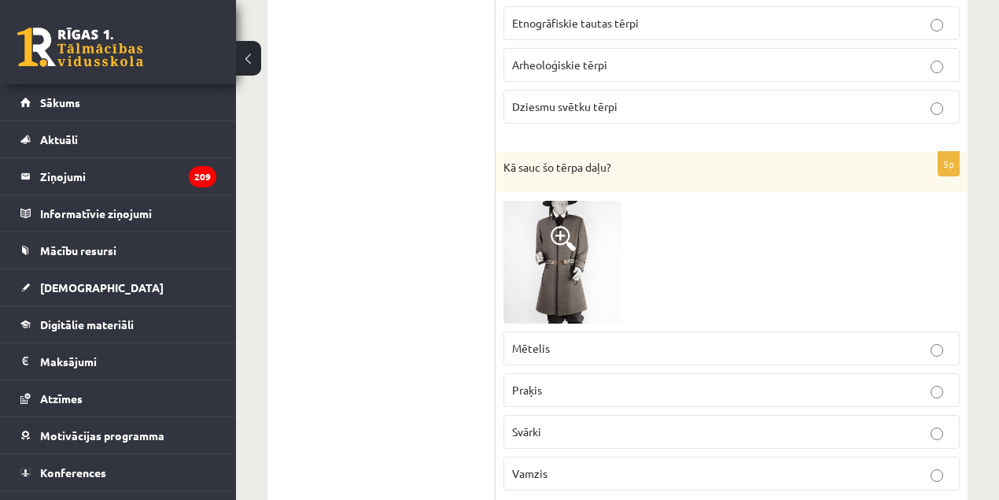
scroll to position [1939, 0]
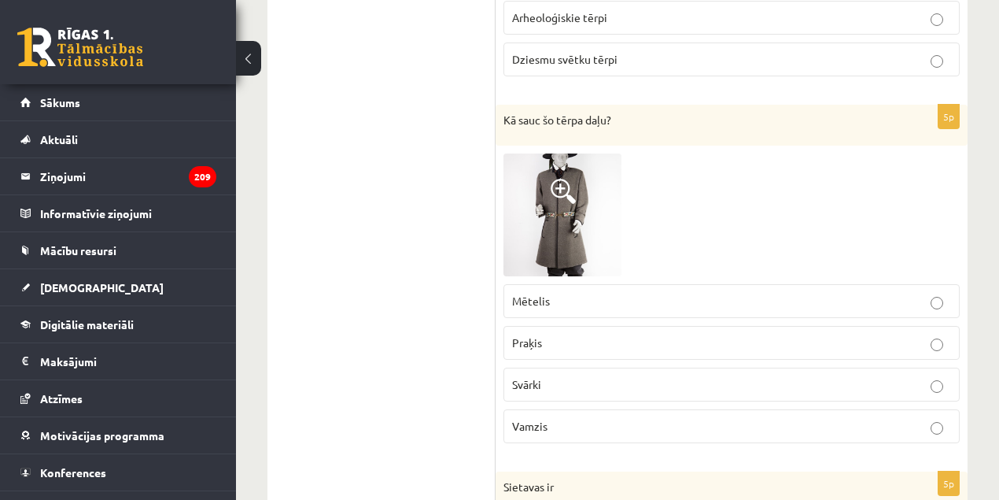
click at [565, 231] on img at bounding box center [563, 214] width 118 height 123
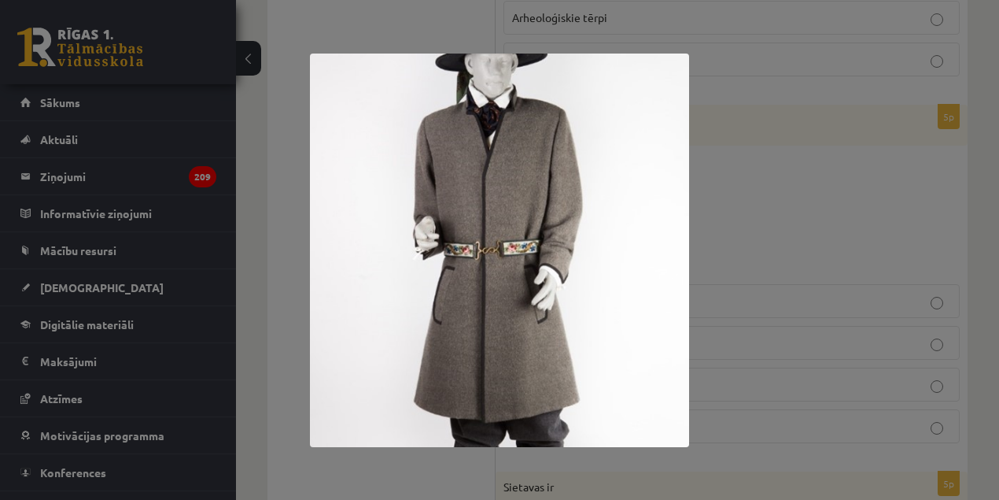
click at [782, 233] on div at bounding box center [499, 250] width 999 height 500
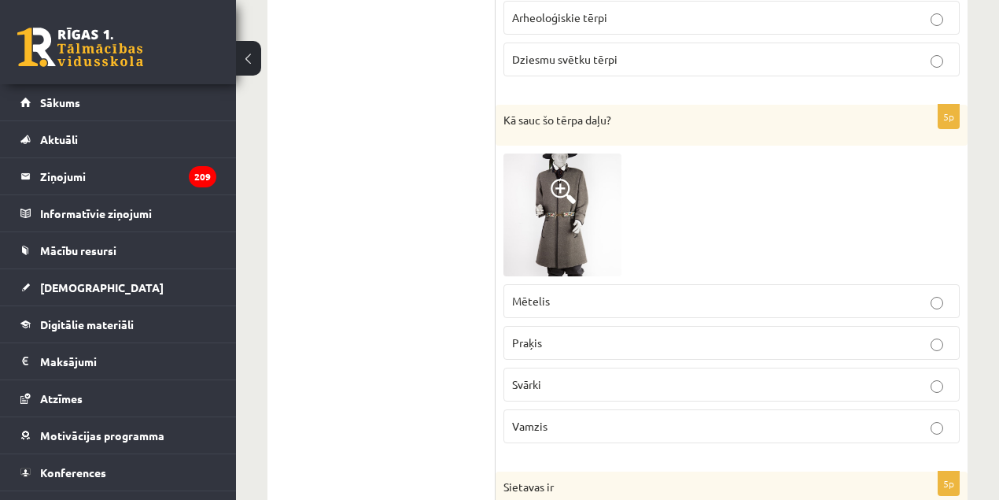
click at [552, 194] on img at bounding box center [563, 214] width 118 height 123
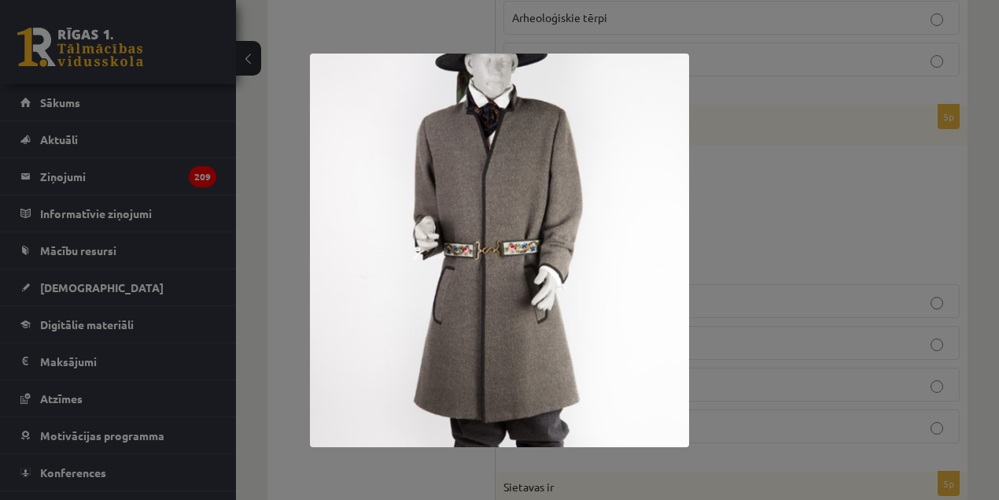
drag, startPoint x: 574, startPoint y: 222, endPoint x: 511, endPoint y: 160, distance: 89.0
click at [531, 165] on img at bounding box center [499, 250] width 378 height 393
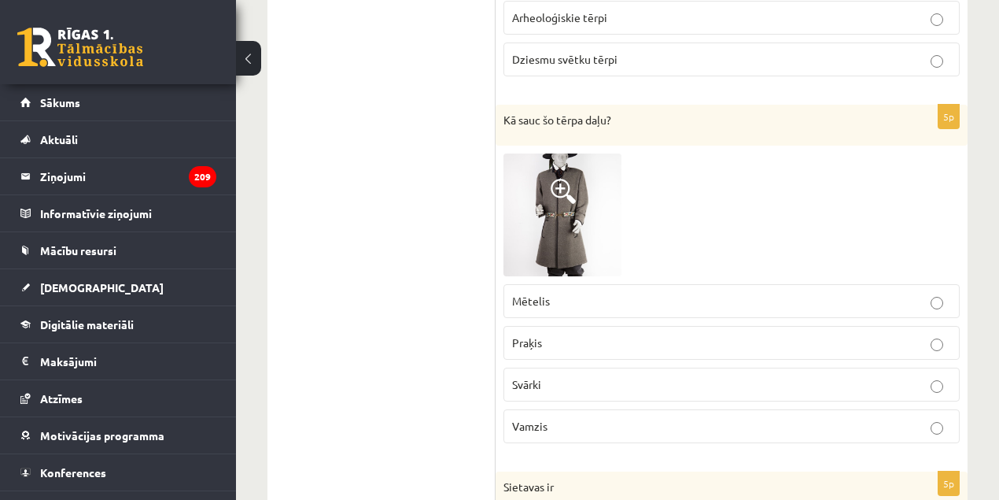
drag, startPoint x: 504, startPoint y: 115, endPoint x: 619, endPoint y: 109, distance: 115.8
click at [619, 113] on p "Kā sauc šo tērpa daļu?" at bounding box center [693, 121] width 378 height 16
drag, startPoint x: 618, startPoint y: 109, endPoint x: 475, endPoint y: 54, distance: 153.4
click at [496, 113] on div "Kā sauc šo tērpa daļu?" at bounding box center [732, 125] width 472 height 41
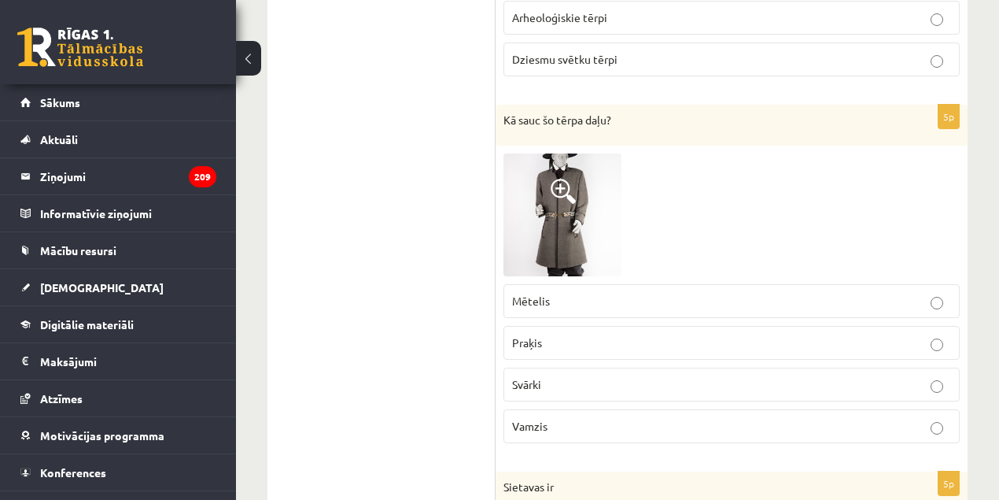
click at [517, 173] on img at bounding box center [563, 214] width 118 height 123
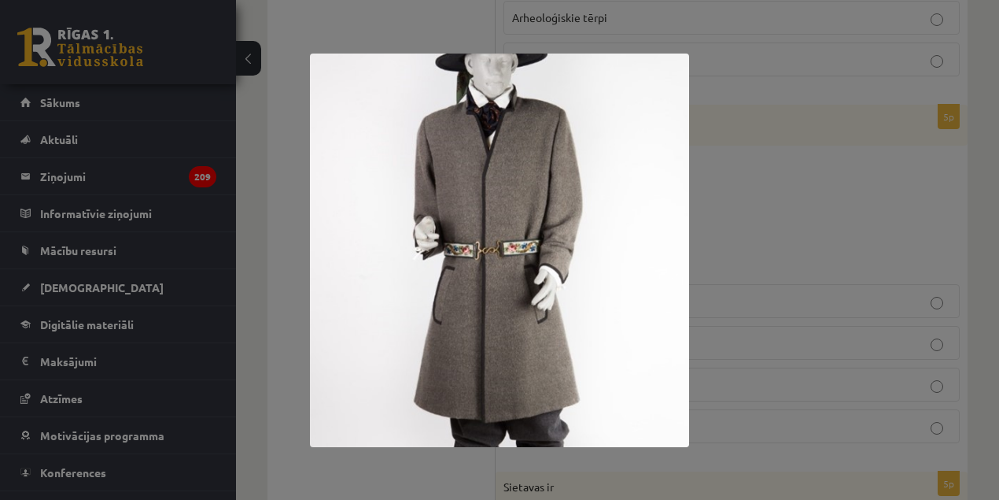
click at [329, 214] on img at bounding box center [499, 250] width 378 height 393
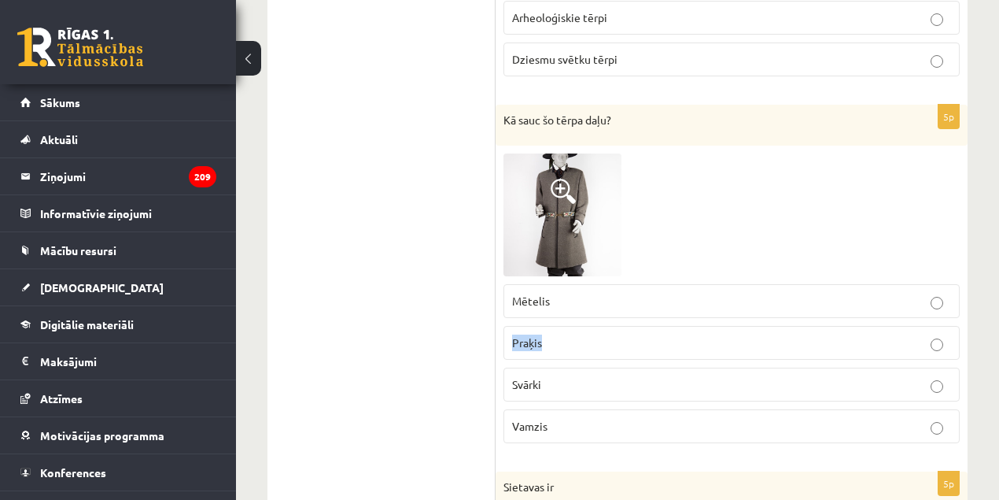
drag, startPoint x: 507, startPoint y: 326, endPoint x: 544, endPoint y: 333, distance: 38.4
click at [544, 333] on label "Praķis" at bounding box center [732, 343] width 456 height 34
drag, startPoint x: 510, startPoint y: 290, endPoint x: 566, endPoint y: 287, distance: 56.7
click at [566, 287] on label "Mētelis" at bounding box center [732, 301] width 456 height 34
drag, startPoint x: 520, startPoint y: 366, endPoint x: 549, endPoint y: 364, distance: 29.2
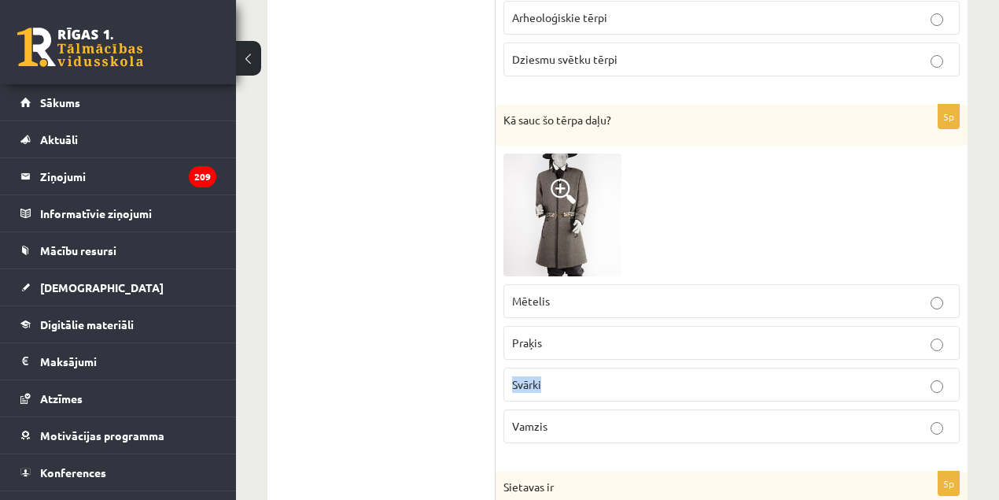
click at [552, 373] on label "Svārki" at bounding box center [732, 384] width 456 height 34
click at [579, 190] on img at bounding box center [563, 214] width 118 height 123
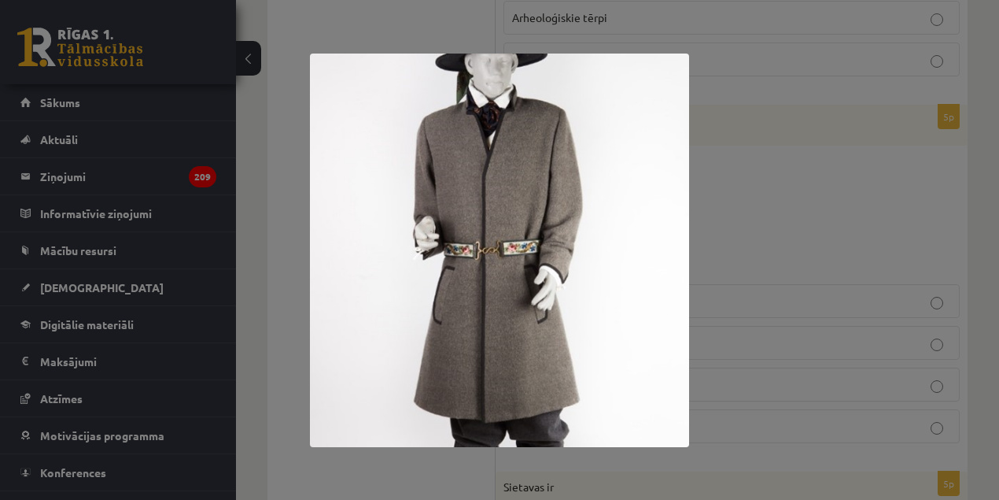
click at [803, 248] on div at bounding box center [499, 250] width 999 height 500
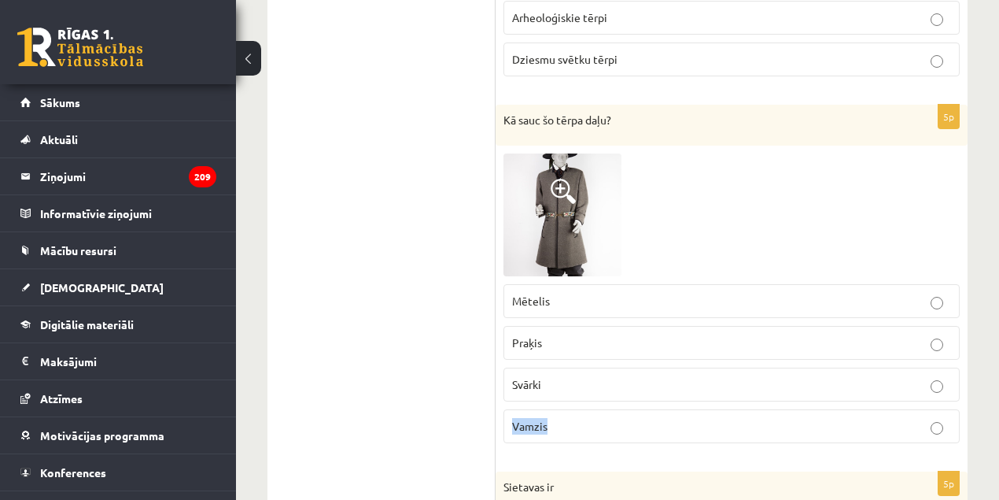
drag, startPoint x: 541, startPoint y: 414, endPoint x: 554, endPoint y: 415, distance: 13.5
click at [554, 415] on label "Vamzis" at bounding box center [732, 426] width 456 height 34
drag, startPoint x: 543, startPoint y: 370, endPoint x: 557, endPoint y: 377, distance: 15.8
click at [557, 377] on p "Svārki" at bounding box center [731, 384] width 439 height 17
click at [545, 216] on img at bounding box center [563, 214] width 118 height 123
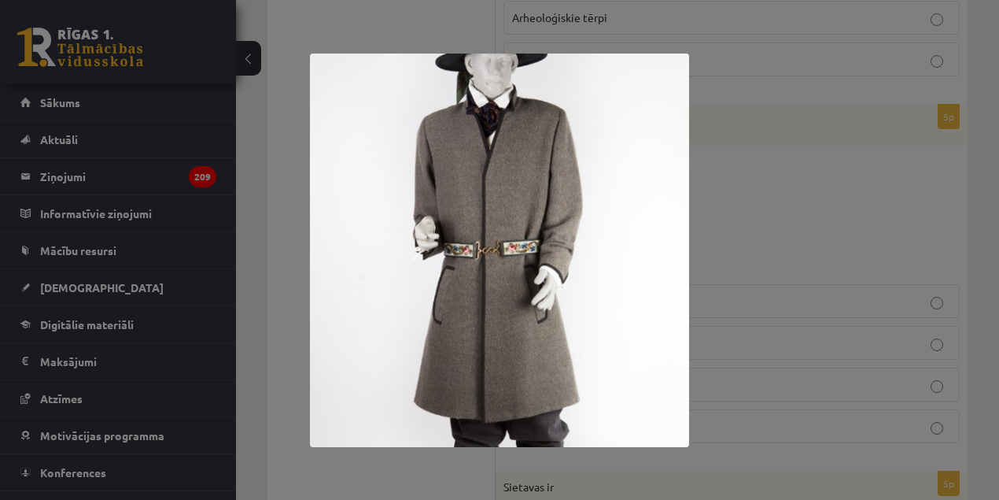
click at [747, 223] on div at bounding box center [499, 250] width 999 height 500
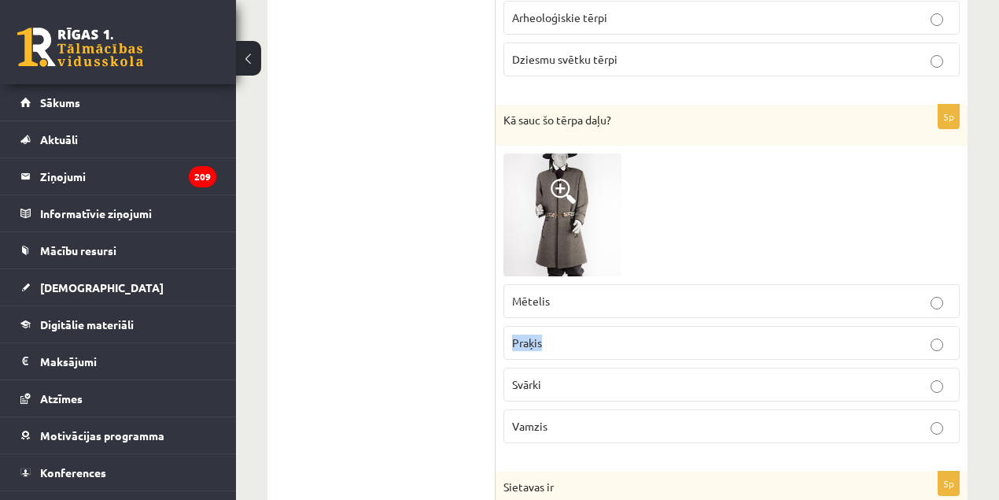
drag, startPoint x: 531, startPoint y: 325, endPoint x: 559, endPoint y: 334, distance: 29.1
click at [559, 334] on label "Praķis" at bounding box center [732, 343] width 456 height 34
click at [559, 352] on fieldset "Mētelis Praķis [GEOGRAPHIC_DATA] Vamzis" at bounding box center [732, 362] width 456 height 172
click at [539, 335] on span "Praķis" at bounding box center [527, 342] width 30 height 14
click at [567, 184] on span at bounding box center [563, 191] width 25 height 25
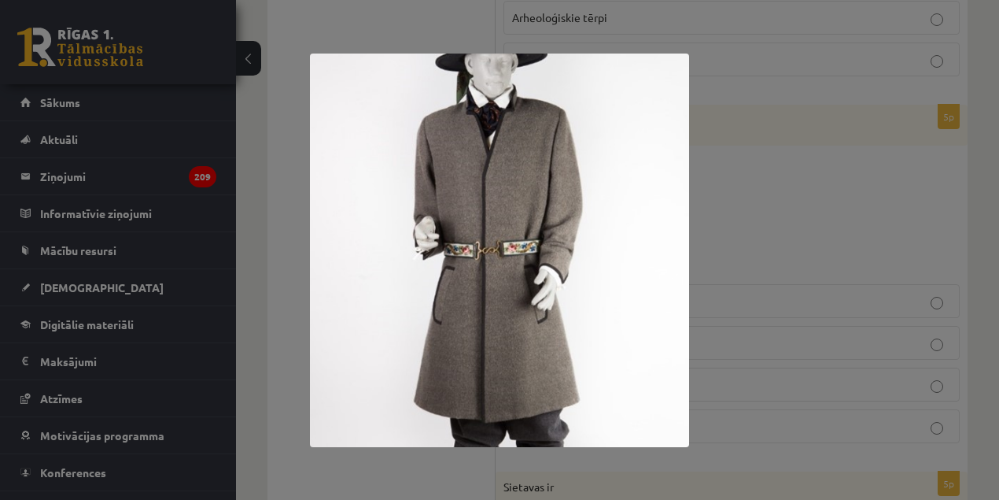
click at [842, 270] on div at bounding box center [499, 250] width 999 height 500
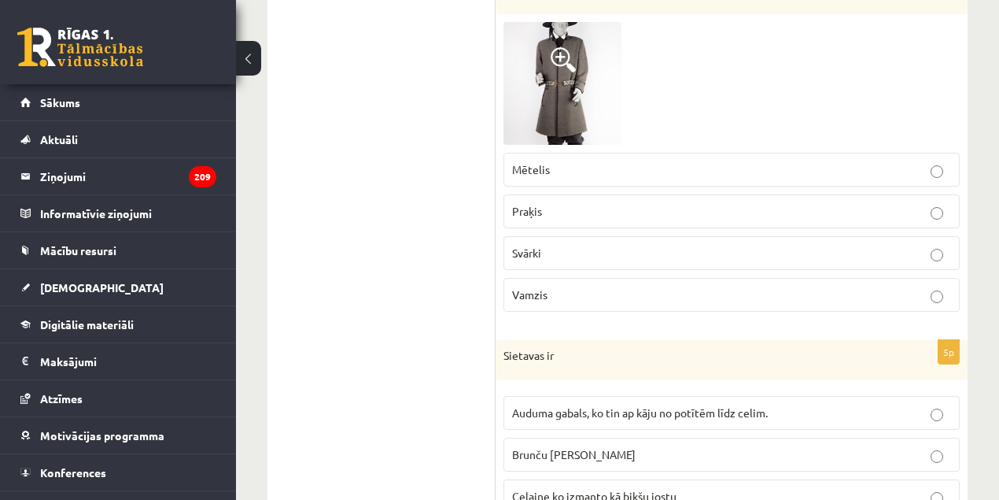
scroll to position [2149, 0]
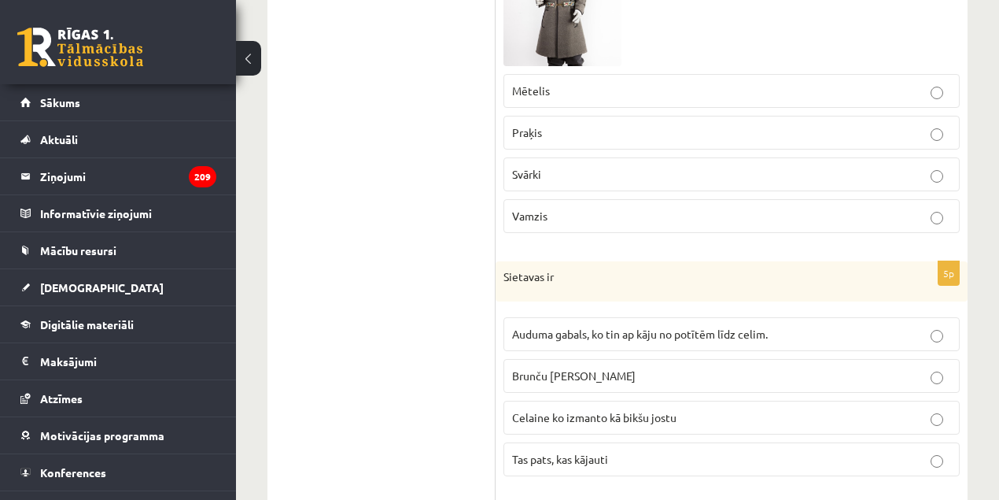
click at [526, 269] on p "Sietavas ir" at bounding box center [693, 277] width 378 height 16
drag, startPoint x: 512, startPoint y: 315, endPoint x: 777, endPoint y: 312, distance: 265.2
click at [777, 317] on label "Auduma gabals, ko tin ap kāju no potītēm līdz celim." at bounding box center [732, 334] width 456 height 34
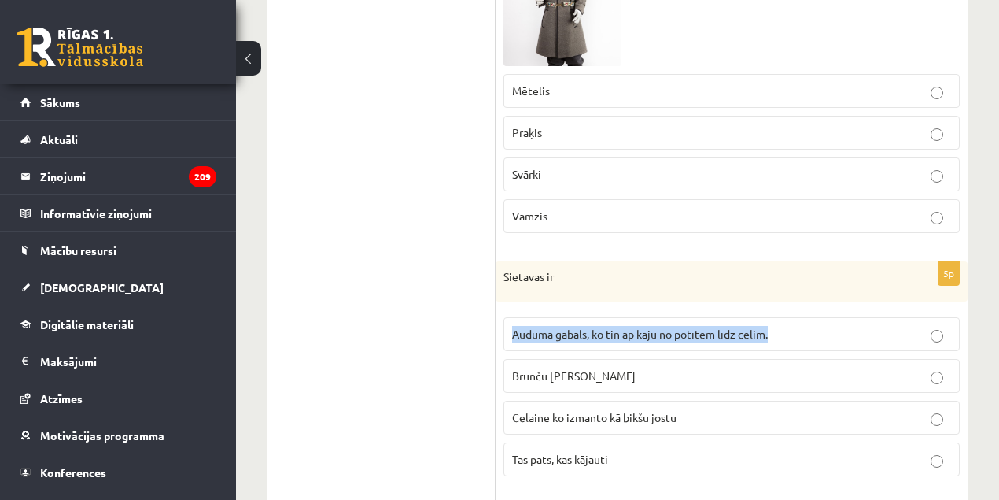
click at [535, 336] on label "Auduma gabals, ko tin ap kāju no potītēm līdz celim." at bounding box center [732, 334] width 456 height 34
drag, startPoint x: 489, startPoint y: 274, endPoint x: 574, endPoint y: 422, distance: 171.3
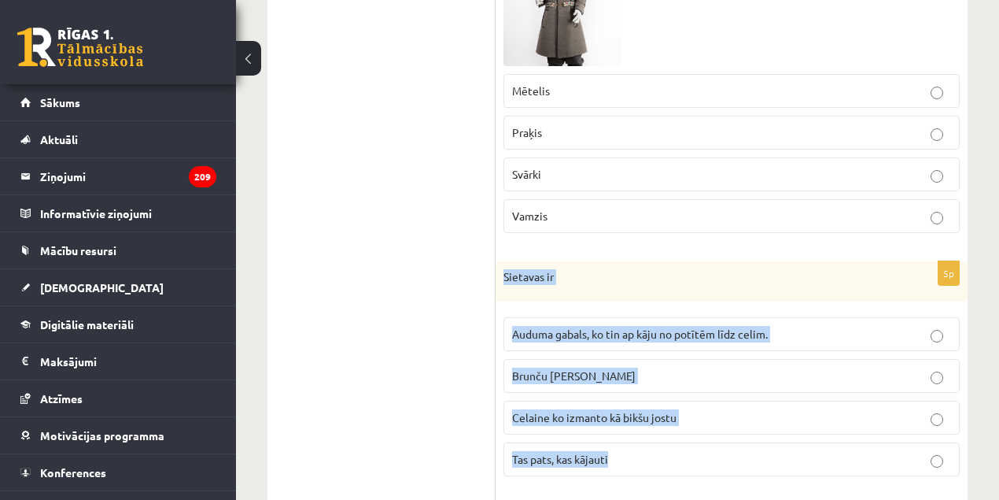
drag, startPoint x: 496, startPoint y: 261, endPoint x: 612, endPoint y: 448, distance: 220.5
click at [611, 449] on div "5p [GEOGRAPHIC_DATA] ir Auduma gabals, ko tin ap kāju no potītēm līdz celim. [G…" at bounding box center [732, 375] width 472 height 228
click at [625, 327] on span "Auduma gabals, ko tin ap kāju no potītēm līdz celim." at bounding box center [640, 334] width 256 height 14
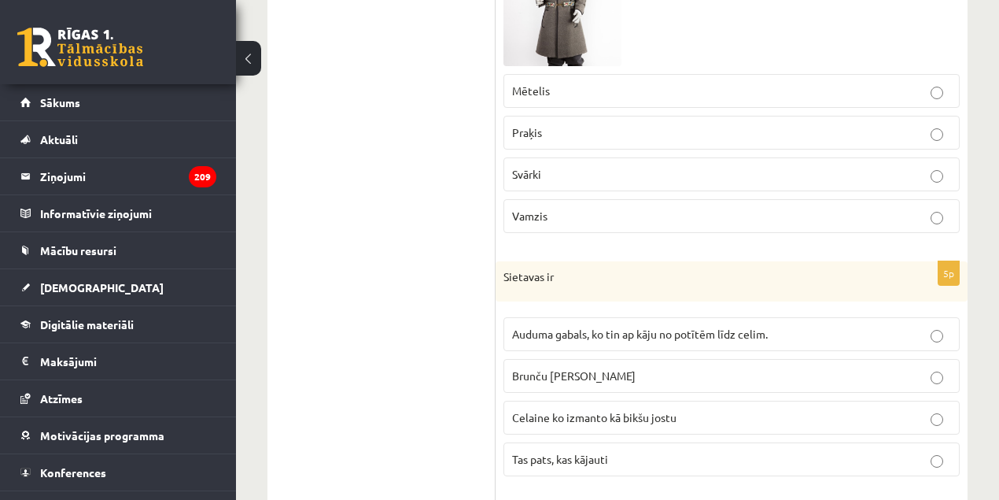
drag, startPoint x: 1000, startPoint y: 379, endPoint x: 1006, endPoint y: 387, distance: 10.1
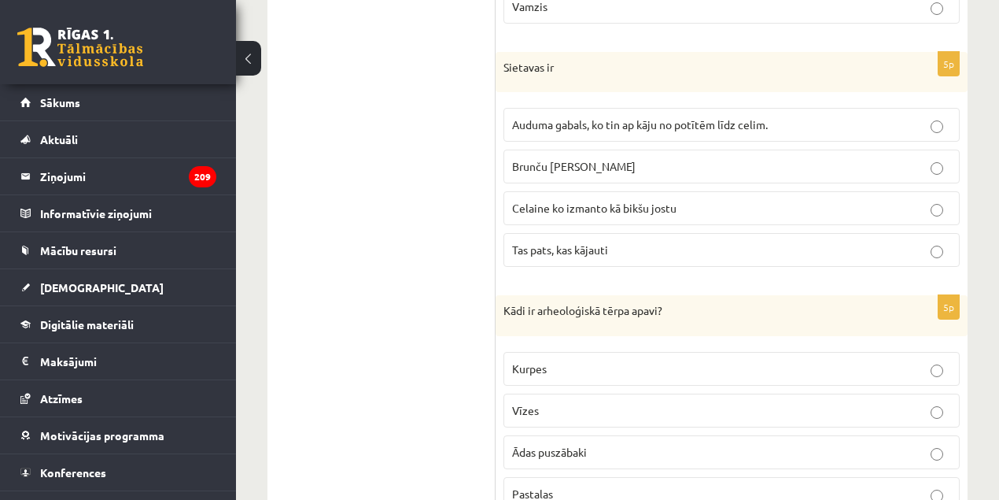
scroll to position [2412, 0]
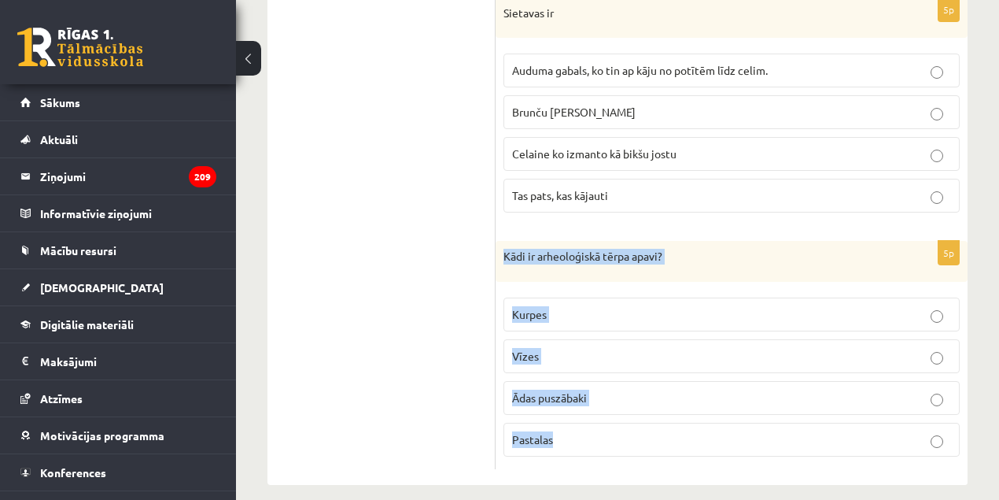
drag, startPoint x: 516, startPoint y: 341, endPoint x: 502, endPoint y: 249, distance: 93.1
click at [502, 249] on div "5p Kādi ir arheoloģiskā tērpa apavi? [GEOGRAPHIC_DATA] [GEOGRAPHIC_DATA] [GEOGR…" at bounding box center [732, 355] width 472 height 228
click at [606, 306] on p "Kurpes" at bounding box center [731, 314] width 439 height 17
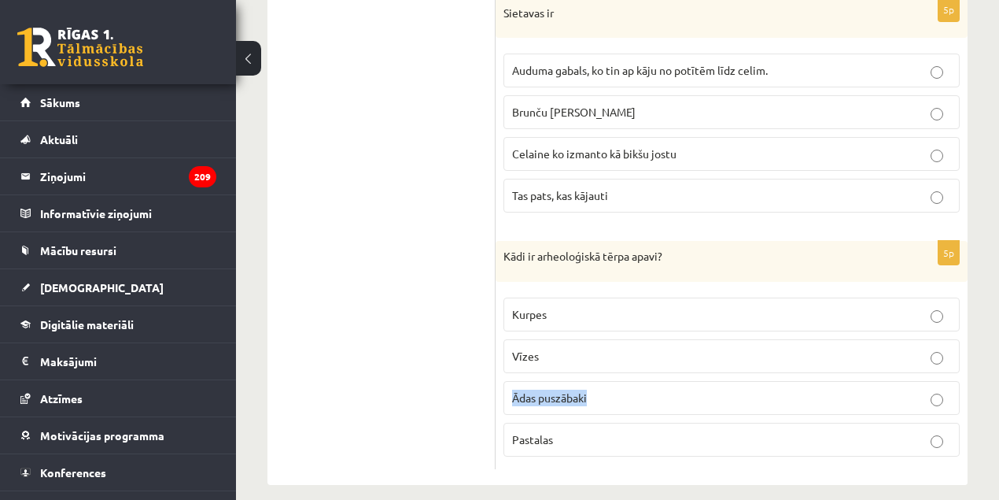
drag, startPoint x: 607, startPoint y: 390, endPoint x: 514, endPoint y: 389, distance: 93.6
click at [514, 389] on label "Ādas puszābaki" at bounding box center [732, 398] width 456 height 34
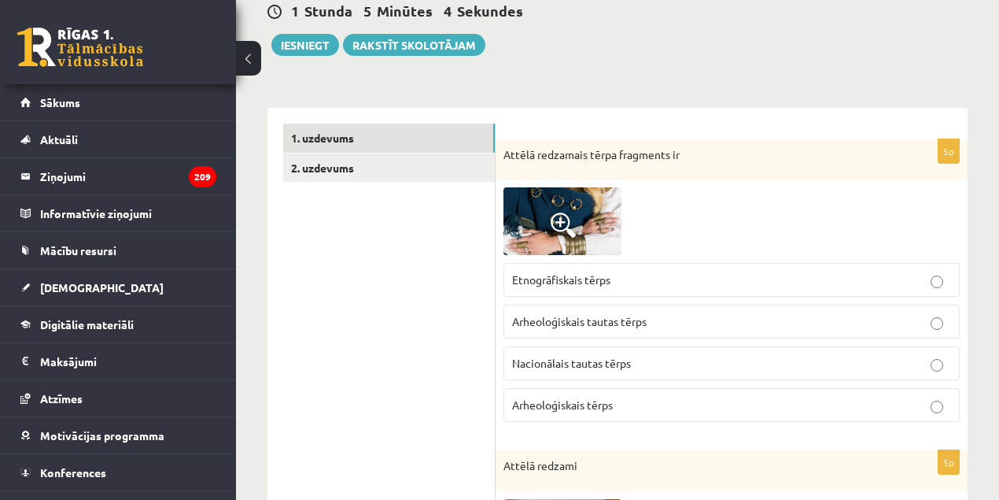
scroll to position [0, 0]
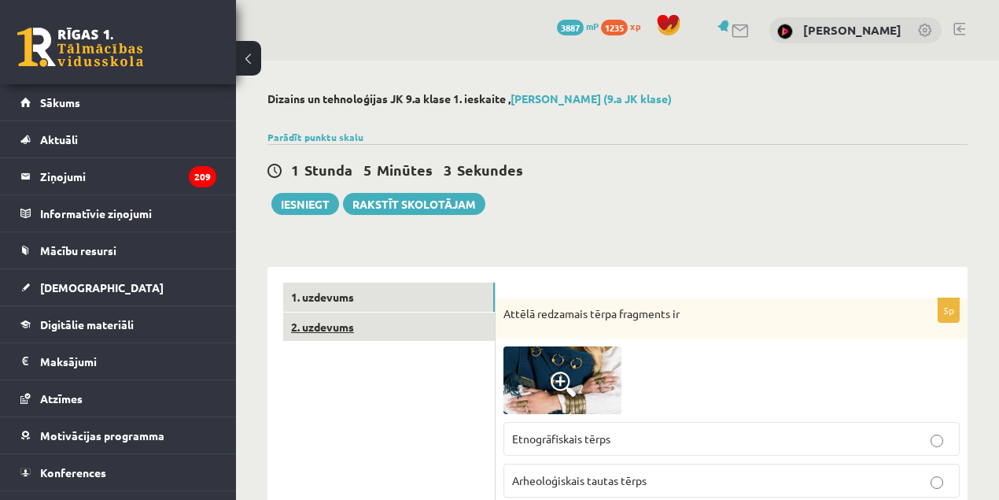
click at [334, 314] on link "2. uzdevums" at bounding box center [389, 326] width 212 height 29
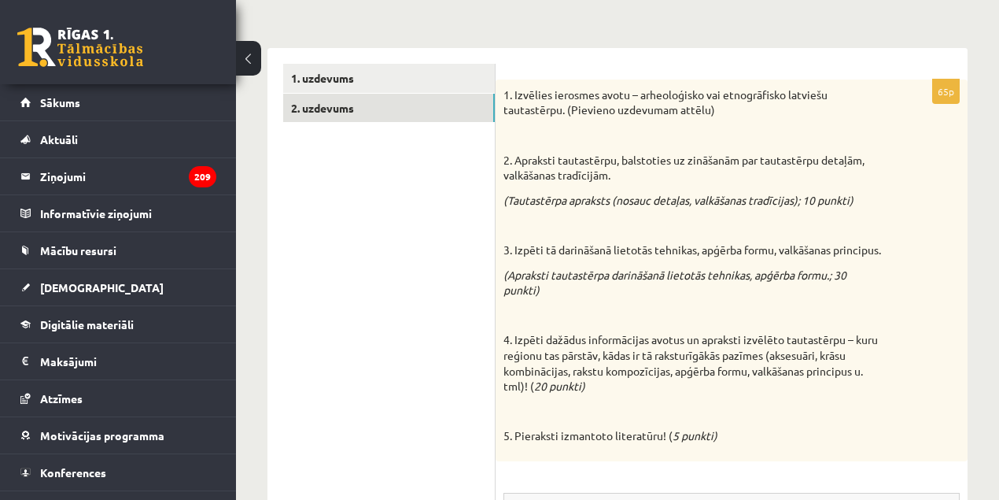
scroll to position [228, 0]
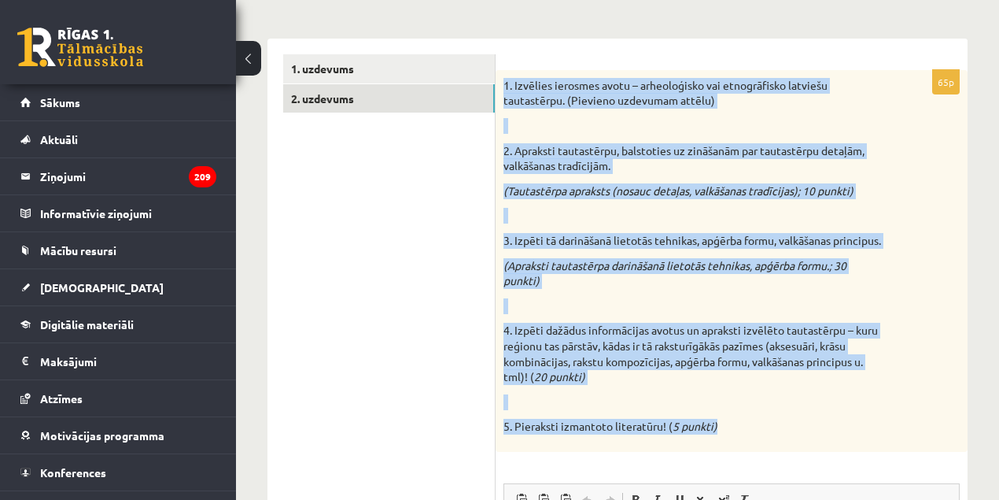
drag, startPoint x: 502, startPoint y: 76, endPoint x: 729, endPoint y: 437, distance: 426.8
click at [729, 437] on div "1. Izvēlies ierosmes avotu – arheoloģisko vai etnogrāfisko latviešu tautastērpu…" at bounding box center [732, 261] width 472 height 382
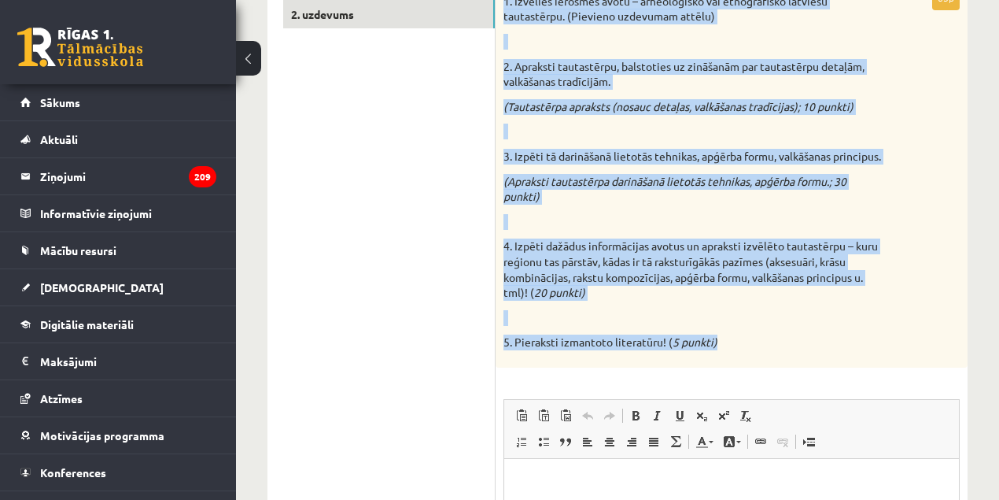
scroll to position [0, 0]
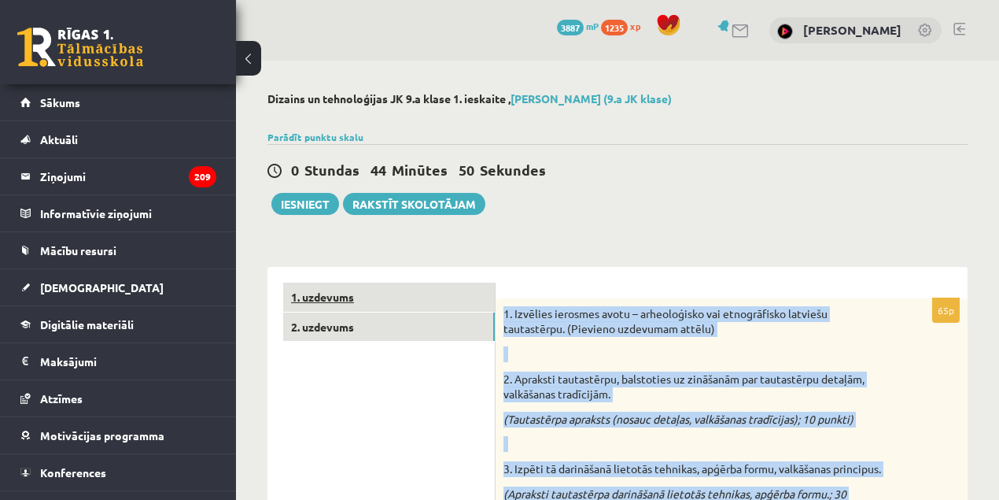
click at [356, 304] on link "1. uzdevums" at bounding box center [389, 296] width 212 height 29
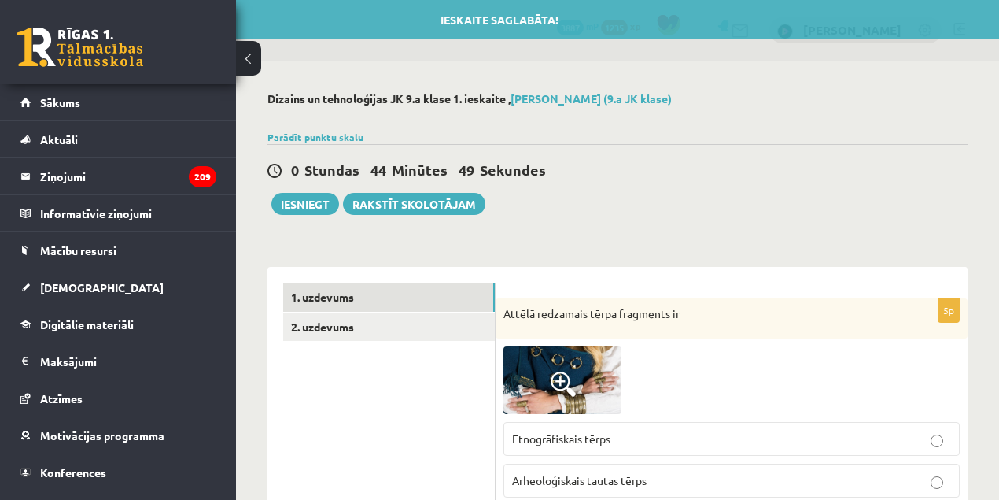
click at [564, 367] on img at bounding box center [563, 380] width 118 height 68
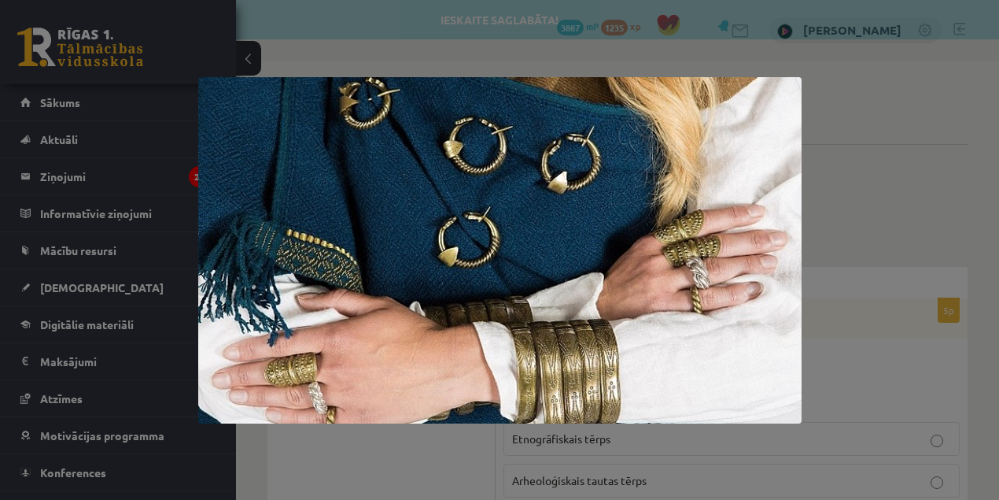
click at [412, 401] on img at bounding box center [499, 250] width 603 height 346
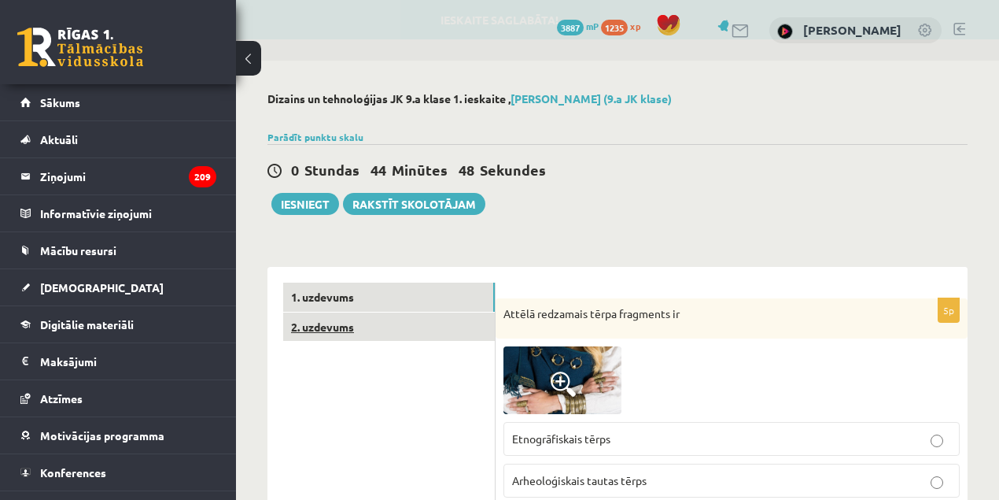
click at [400, 323] on link "2. uzdevums" at bounding box center [389, 326] width 212 height 29
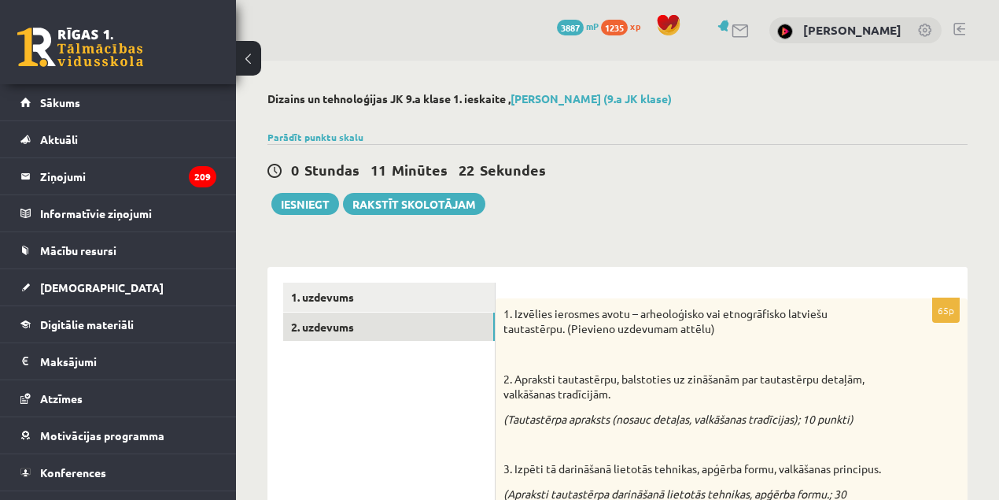
scroll to position [437, 0]
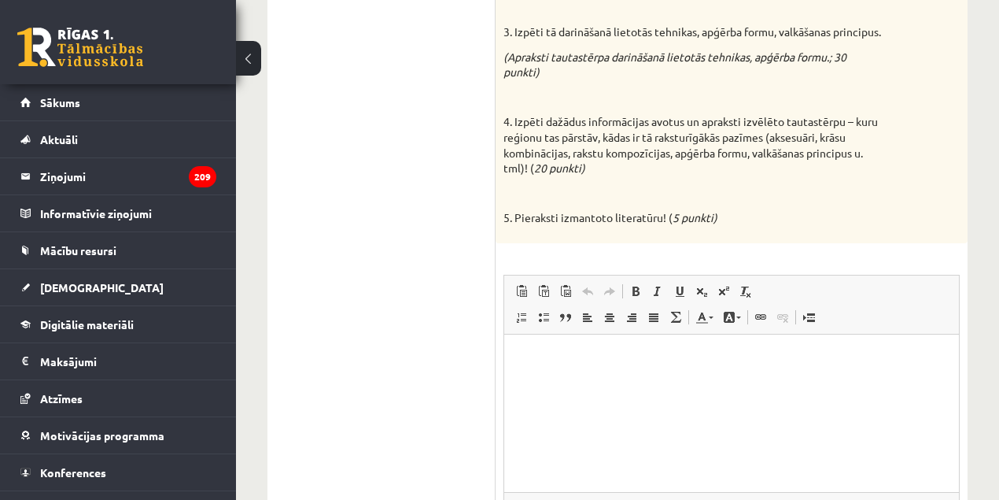
click at [688, 382] on html at bounding box center [731, 358] width 455 height 48
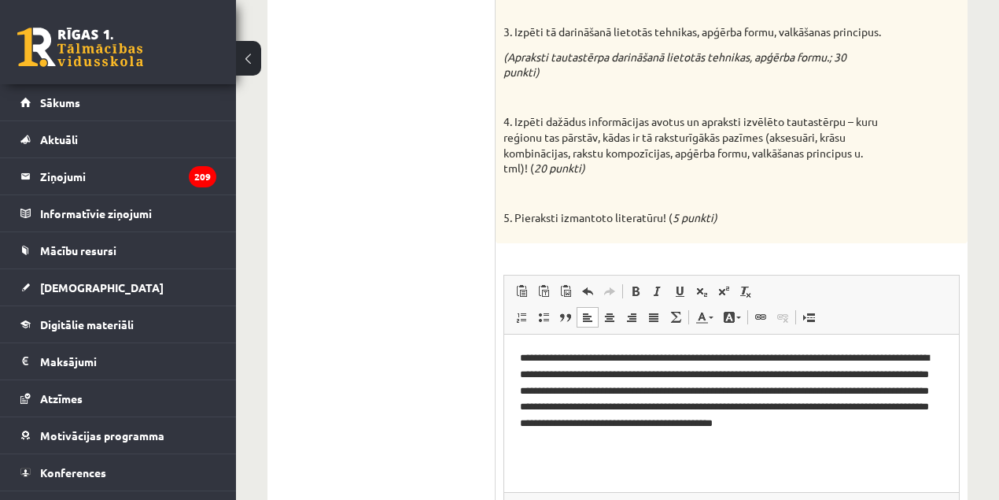
click at [744, 415] on p "**********" at bounding box center [732, 398] width 424 height 98
click at [737, 420] on p "**********" at bounding box center [732, 398] width 424 height 98
click at [838, 439] on p "**********" at bounding box center [732, 398] width 424 height 98
click at [850, 445] on p "**********" at bounding box center [732, 398] width 424 height 98
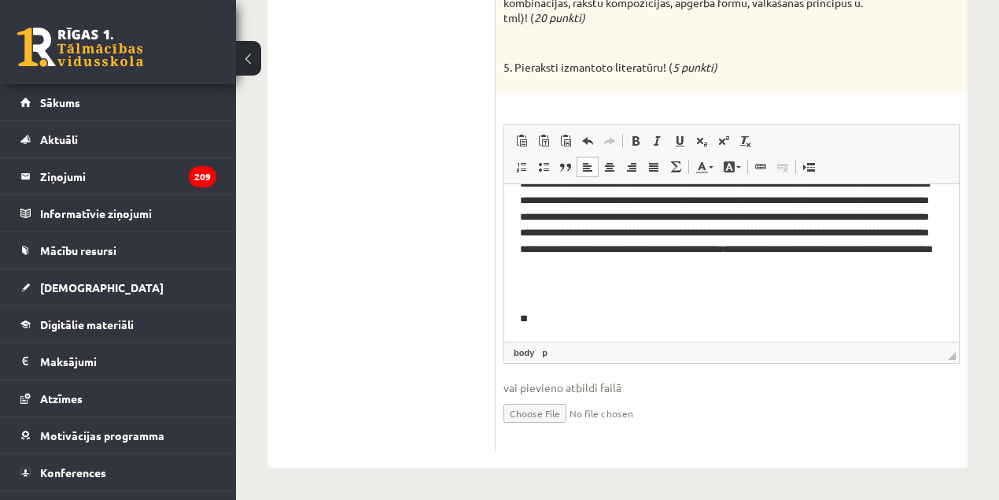
scroll to position [25, 0]
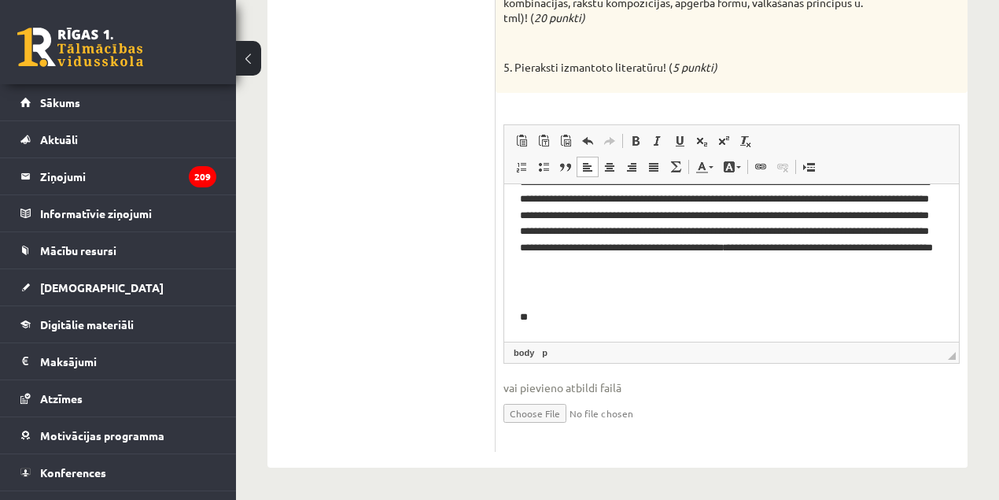
click at [533, 399] on input "file" at bounding box center [732, 412] width 456 height 32
type input "**********"
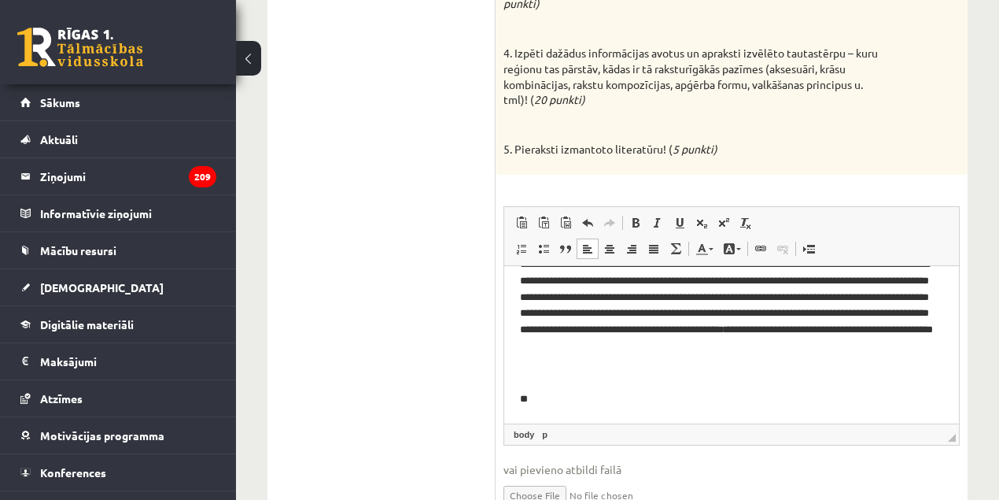
scroll to position [571, 0]
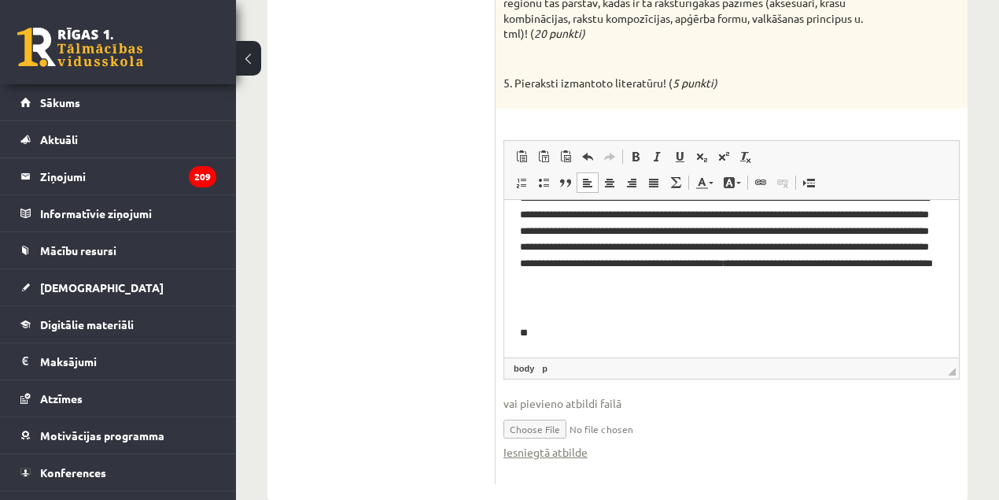
click at [659, 342] on html "**********" at bounding box center [731, 265] width 455 height 183
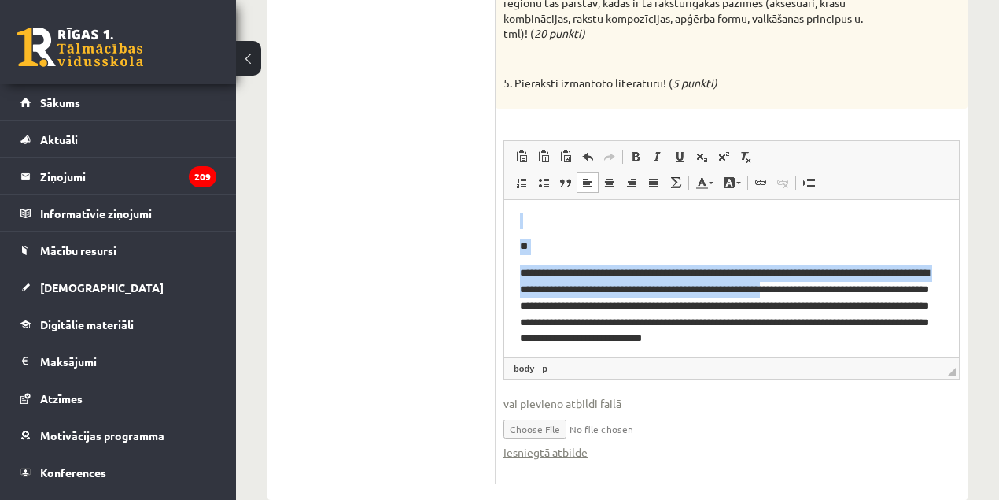
scroll to position [103, 0]
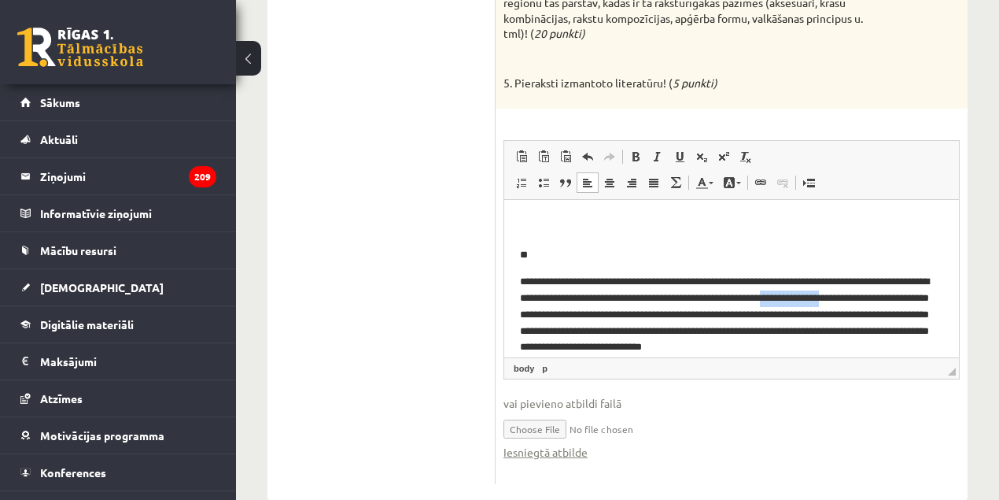
drag, startPoint x: 857, startPoint y: 205, endPoint x: 923, endPoint y: 303, distance: 117.8
click at [923, 303] on p "**********" at bounding box center [728, 314] width 416 height 82
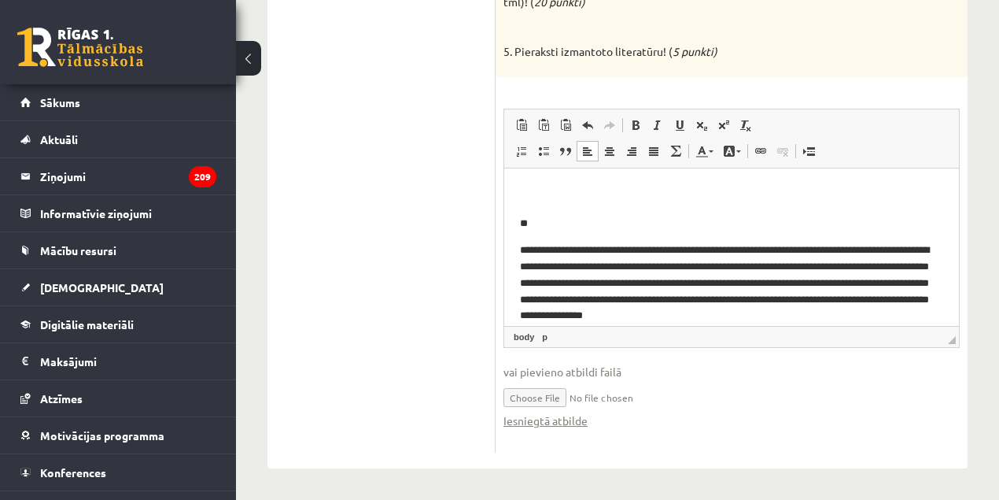
scroll to position [618, 0]
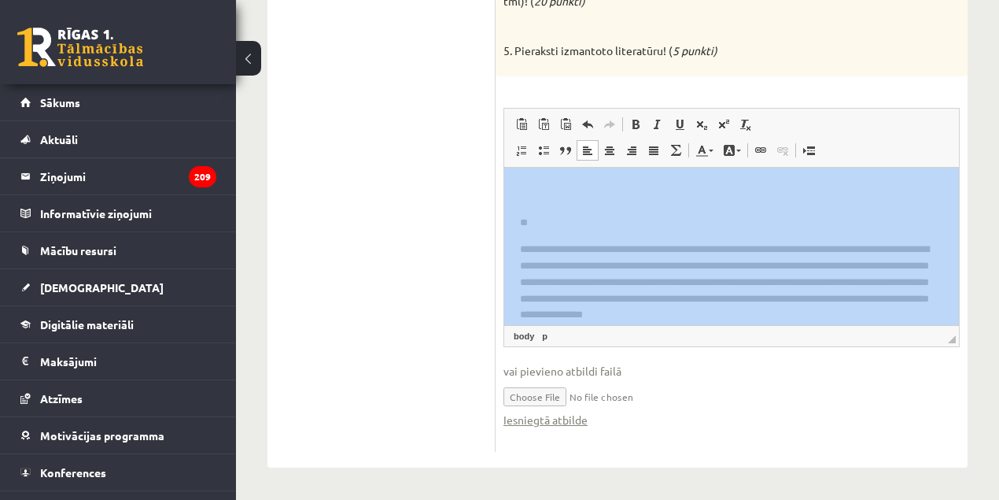
drag, startPoint x: 997, startPoint y: 297, endPoint x: 1006, endPoint y: 123, distance: 174.1
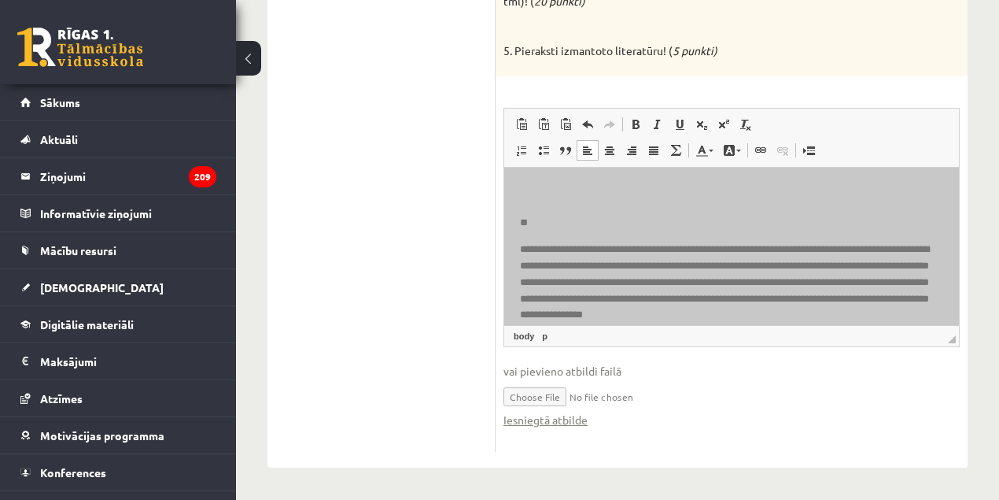
click at [939, 284] on html "**********" at bounding box center [731, 239] width 455 height 350
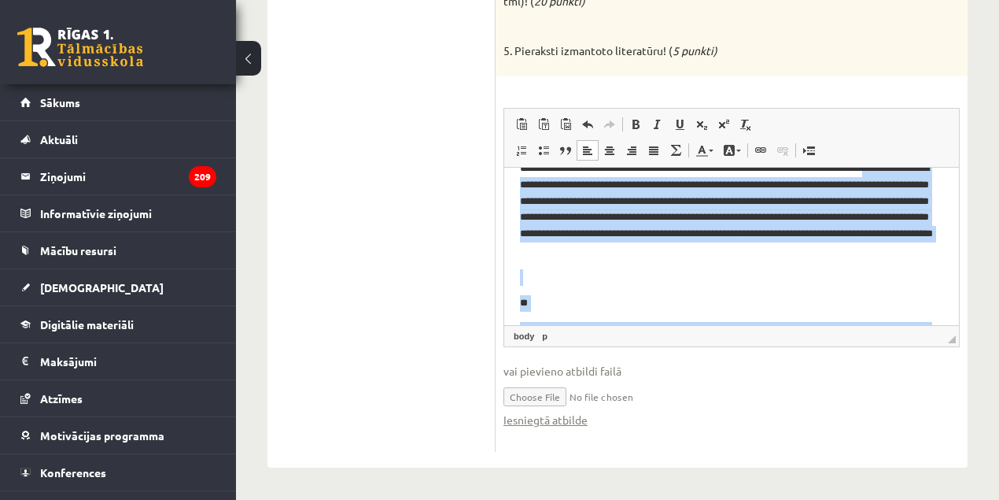
scroll to position [14, 0]
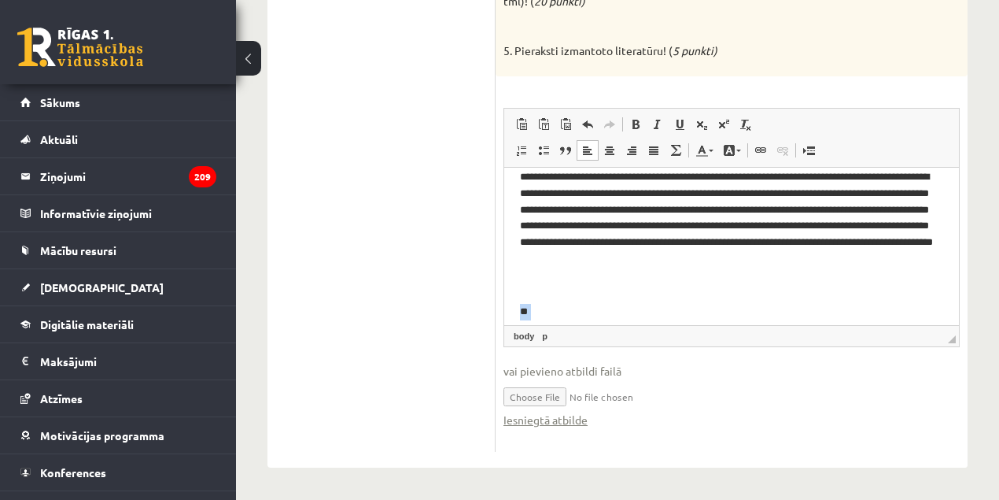
drag, startPoint x: 827, startPoint y: 305, endPoint x: 506, endPoint y: 312, distance: 321.1
click at [506, 313] on html "**********" at bounding box center [731, 328] width 455 height 350
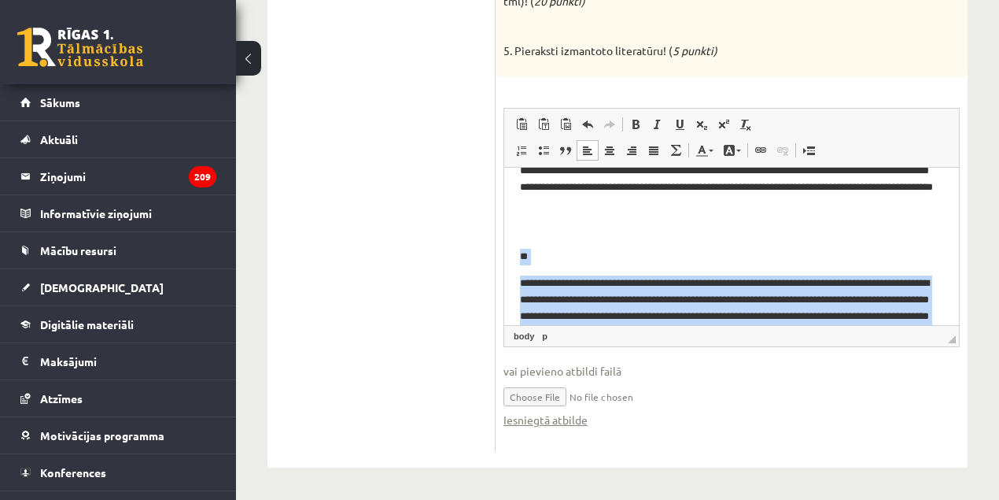
scroll to position [119, 0]
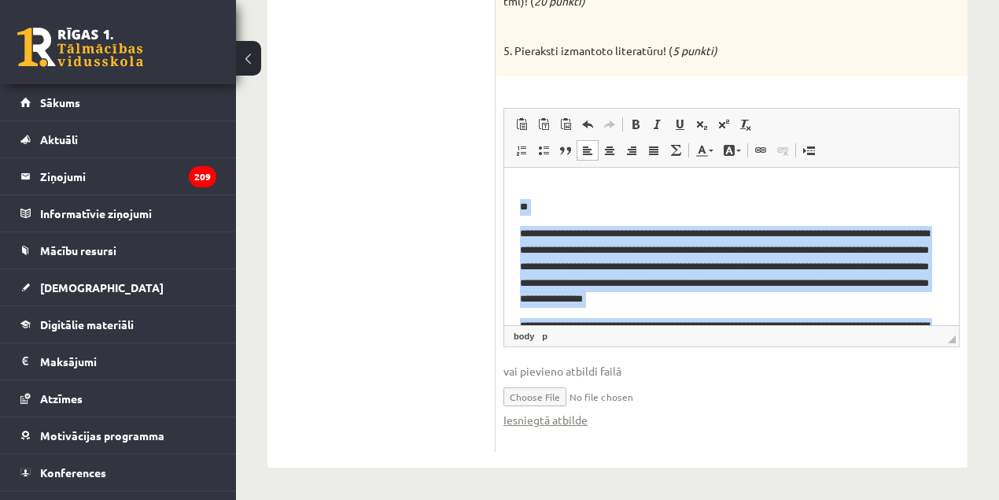
click at [895, 313] on body "**********" at bounding box center [731, 223] width 423 height 319
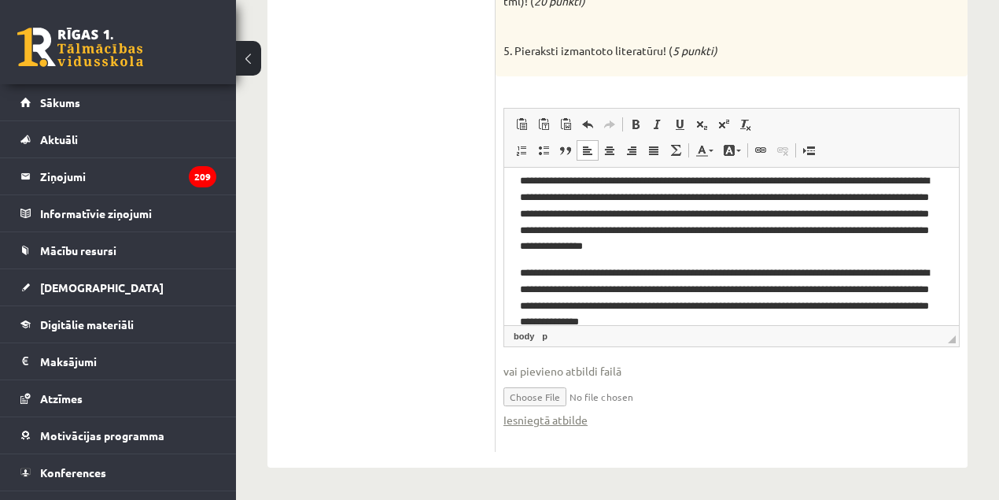
scroll to position [193, 0]
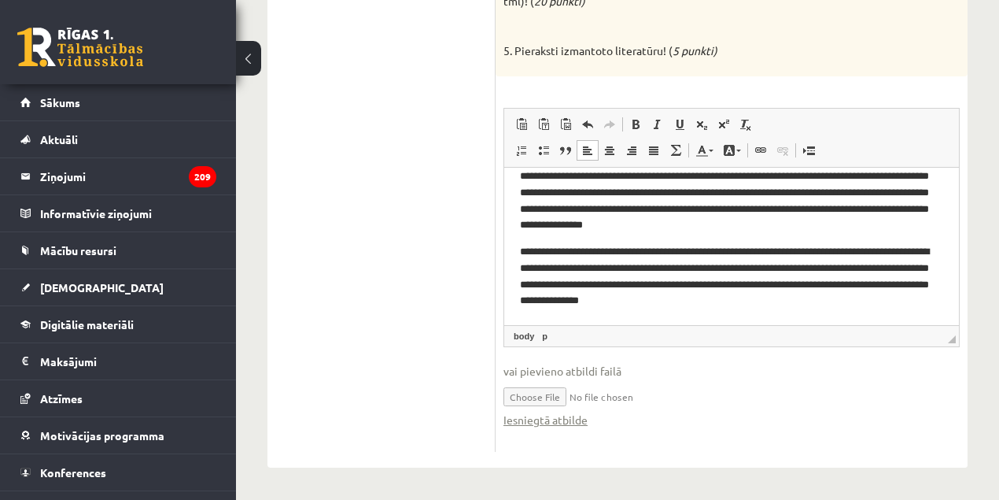
drag, startPoint x: 959, startPoint y: 275, endPoint x: 1474, endPoint y: 489, distance: 557.6
drag, startPoint x: 802, startPoint y: 304, endPoint x: 771, endPoint y: 304, distance: 30.7
click at [771, 304] on p "**********" at bounding box center [728, 275] width 416 height 65
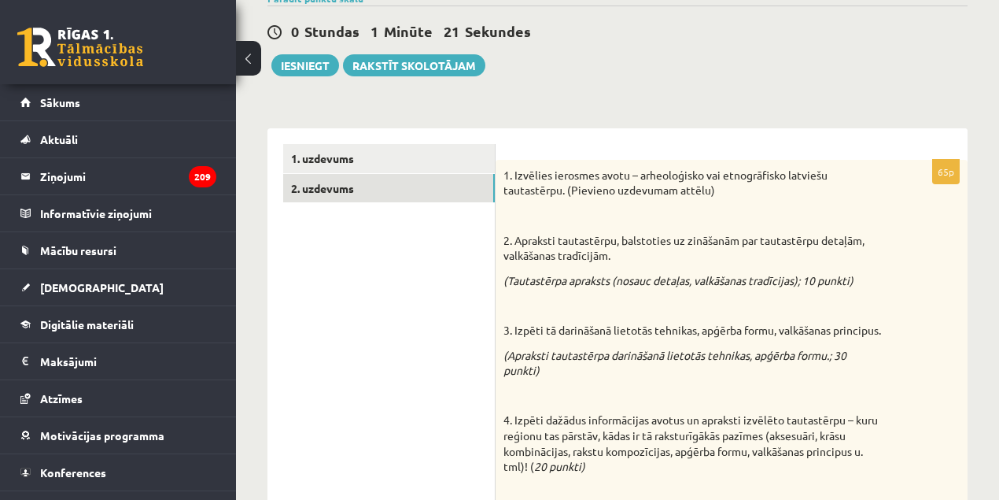
scroll to position [0, 0]
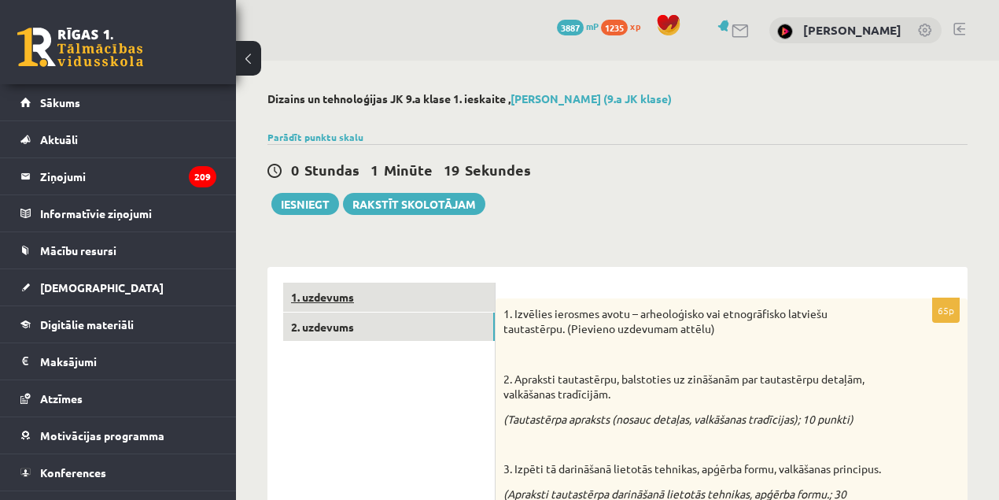
click at [335, 296] on link "1. uzdevums" at bounding box center [389, 296] width 212 height 29
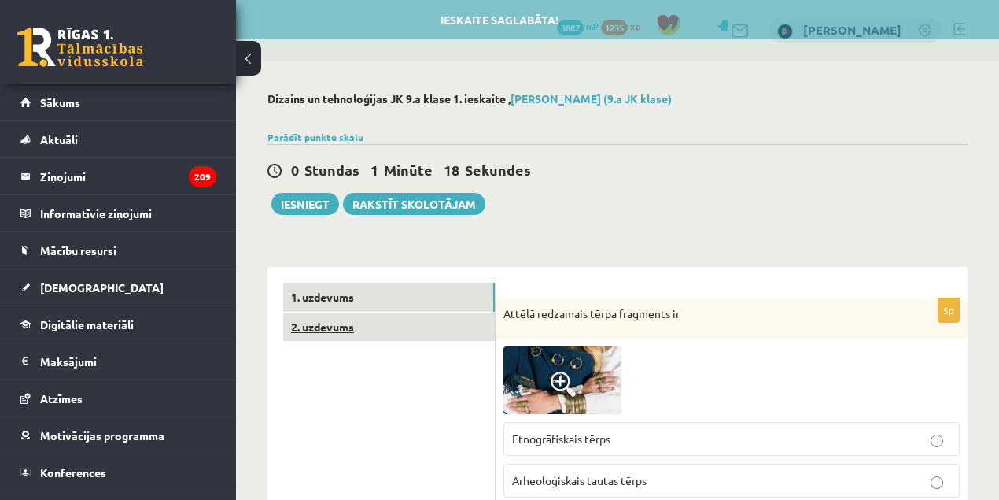
click at [324, 332] on link "2. uzdevums" at bounding box center [389, 326] width 212 height 29
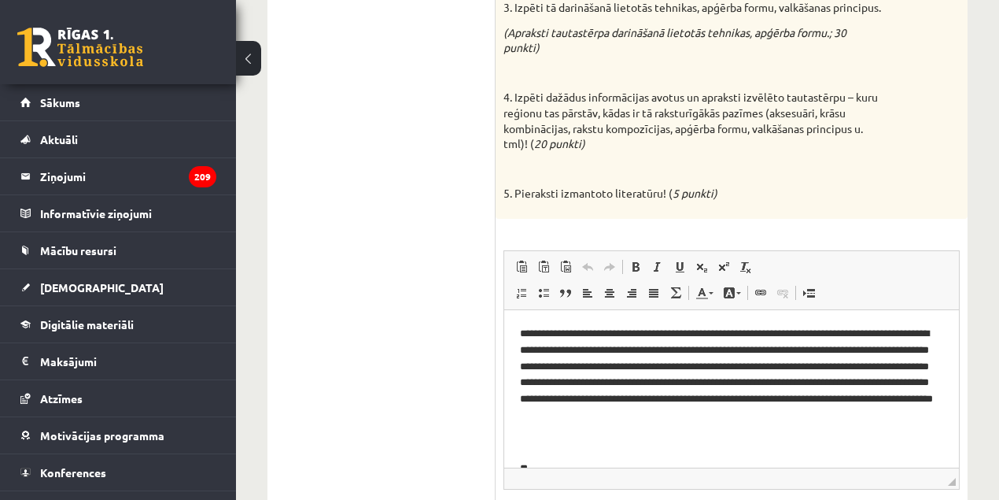
scroll to position [618, 0]
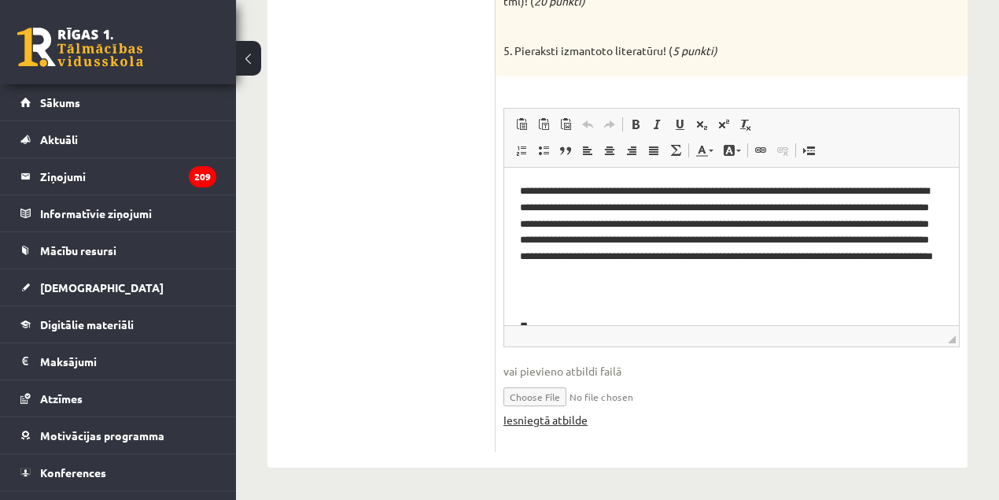
click at [562, 419] on link "Iesniegtā atbilde" at bounding box center [546, 419] width 84 height 17
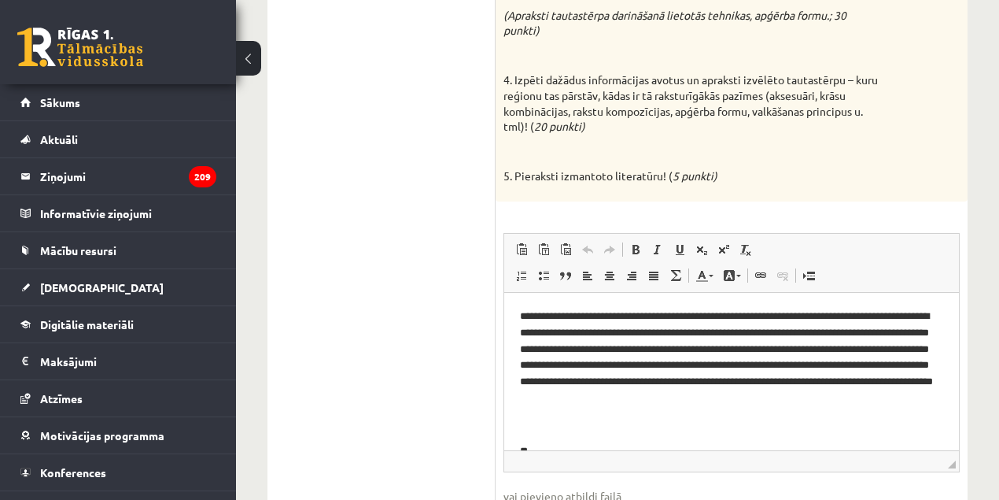
scroll to position [0, 0]
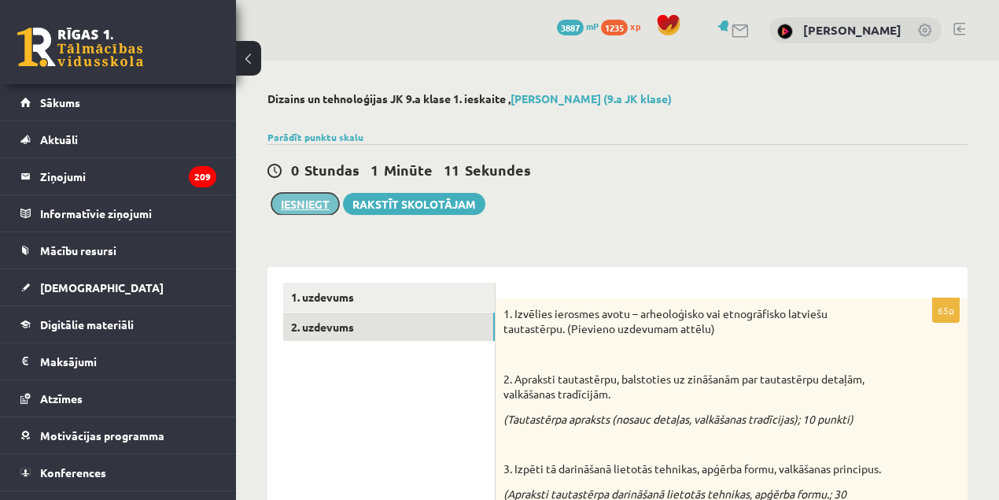
click at [299, 194] on button "Iesniegt" at bounding box center [305, 204] width 68 height 22
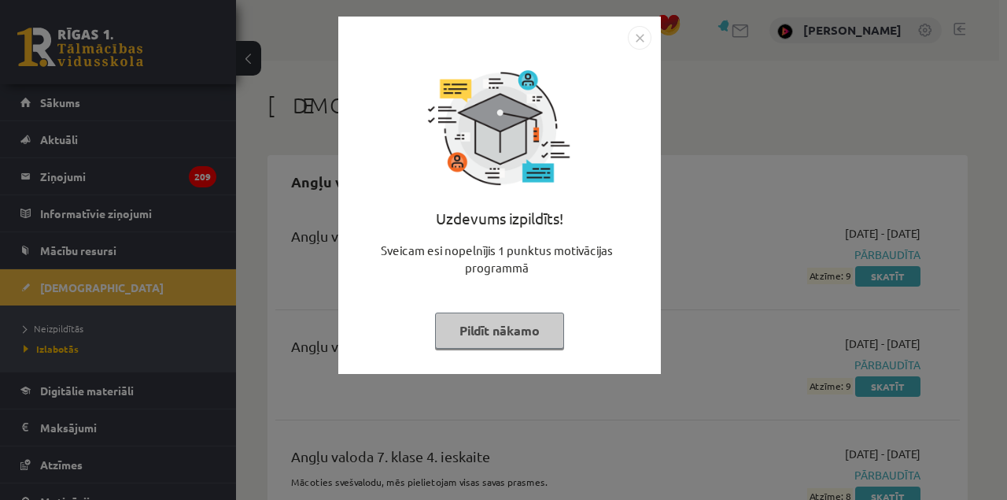
click at [525, 329] on button "Pildīt nākamo" at bounding box center [499, 330] width 129 height 36
